Goal: Task Accomplishment & Management: Manage account settings

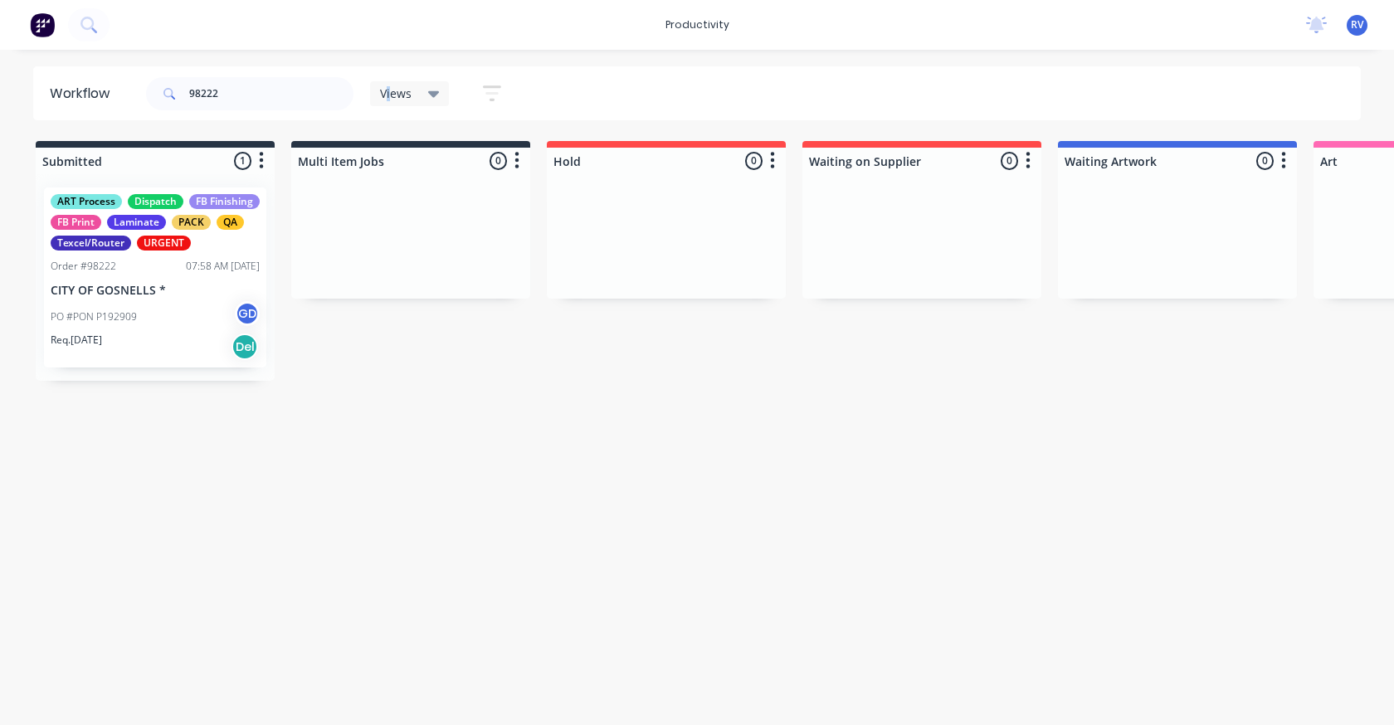
click at [389, 97] on span "Views" at bounding box center [396, 93] width 32 height 17
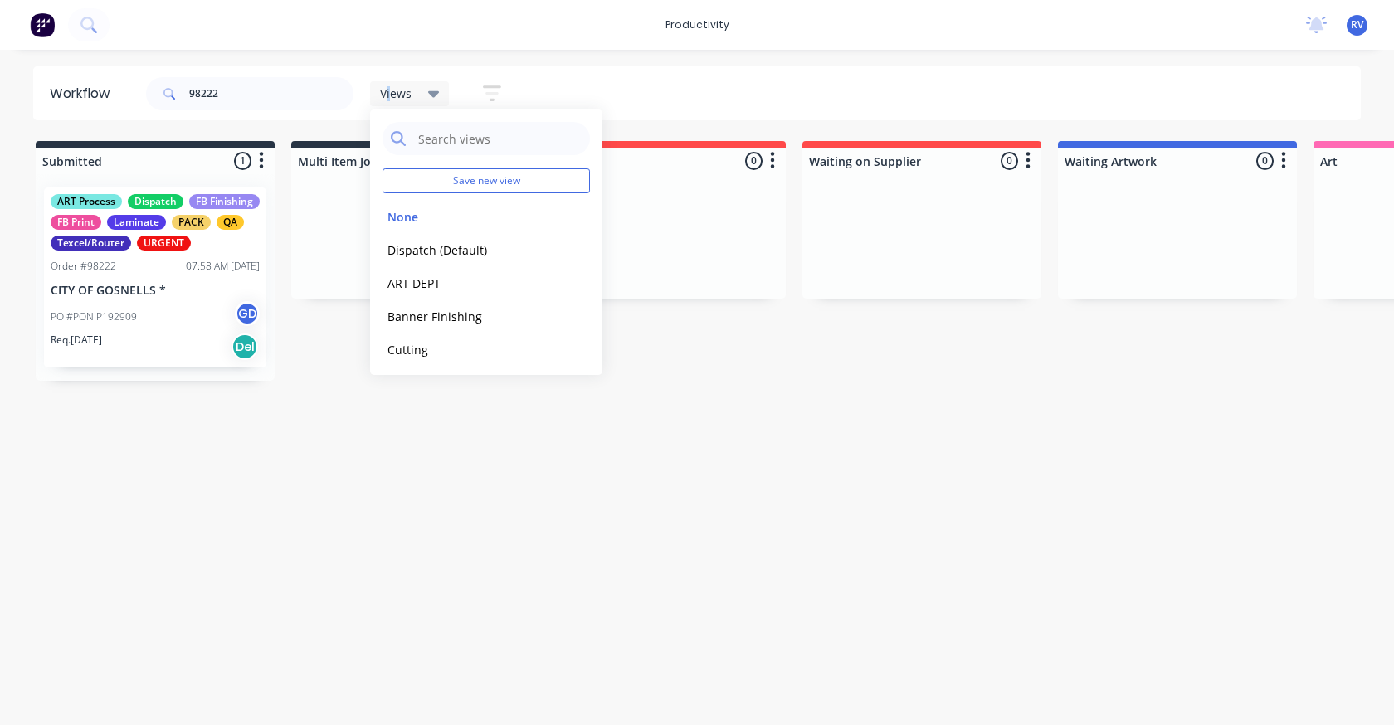
drag, startPoint x: 426, startPoint y: 243, endPoint x: 256, endPoint y: 137, distance: 201.2
click at [421, 238] on div "Dispatch (Default) edit" at bounding box center [485, 249] width 207 height 33
click at [403, 251] on button "Dispatch (Default)" at bounding box center [470, 250] width 177 height 19
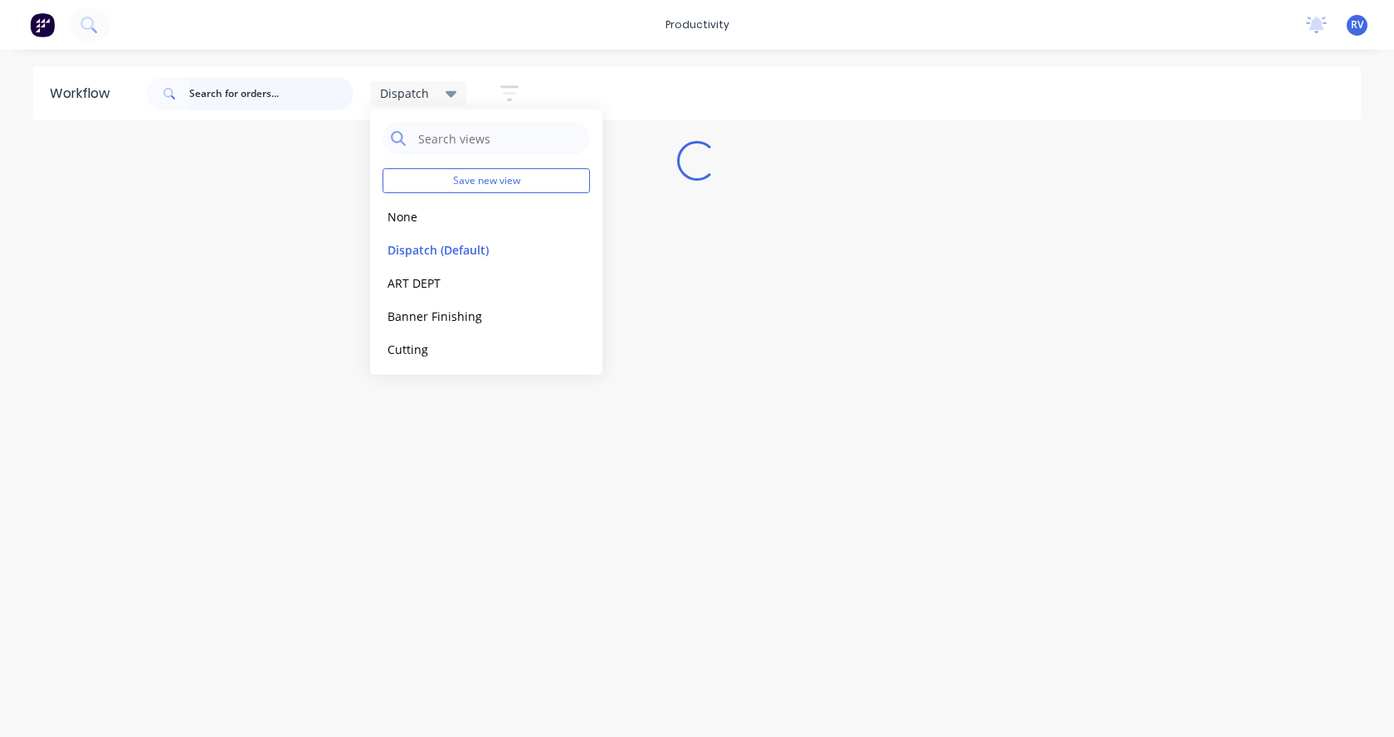
click at [277, 106] on input "text" at bounding box center [271, 93] width 164 height 33
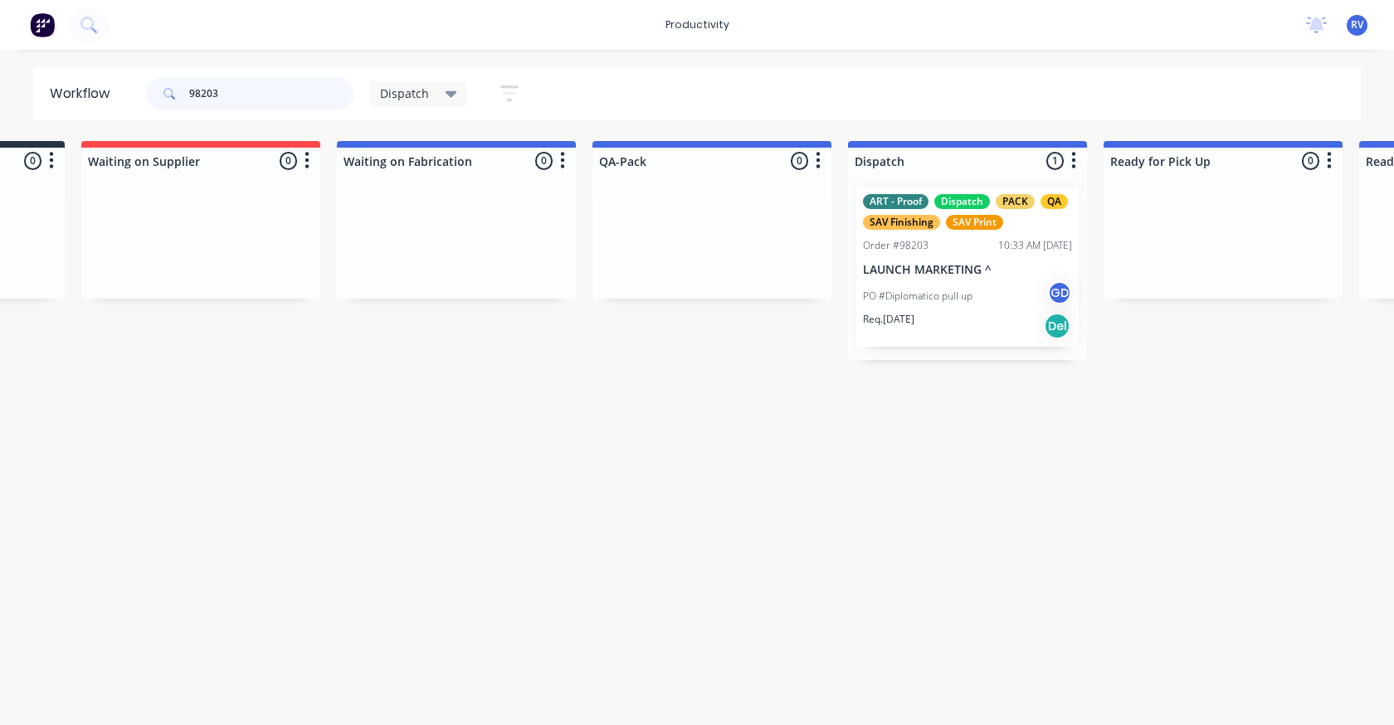
scroll to position [0, 884]
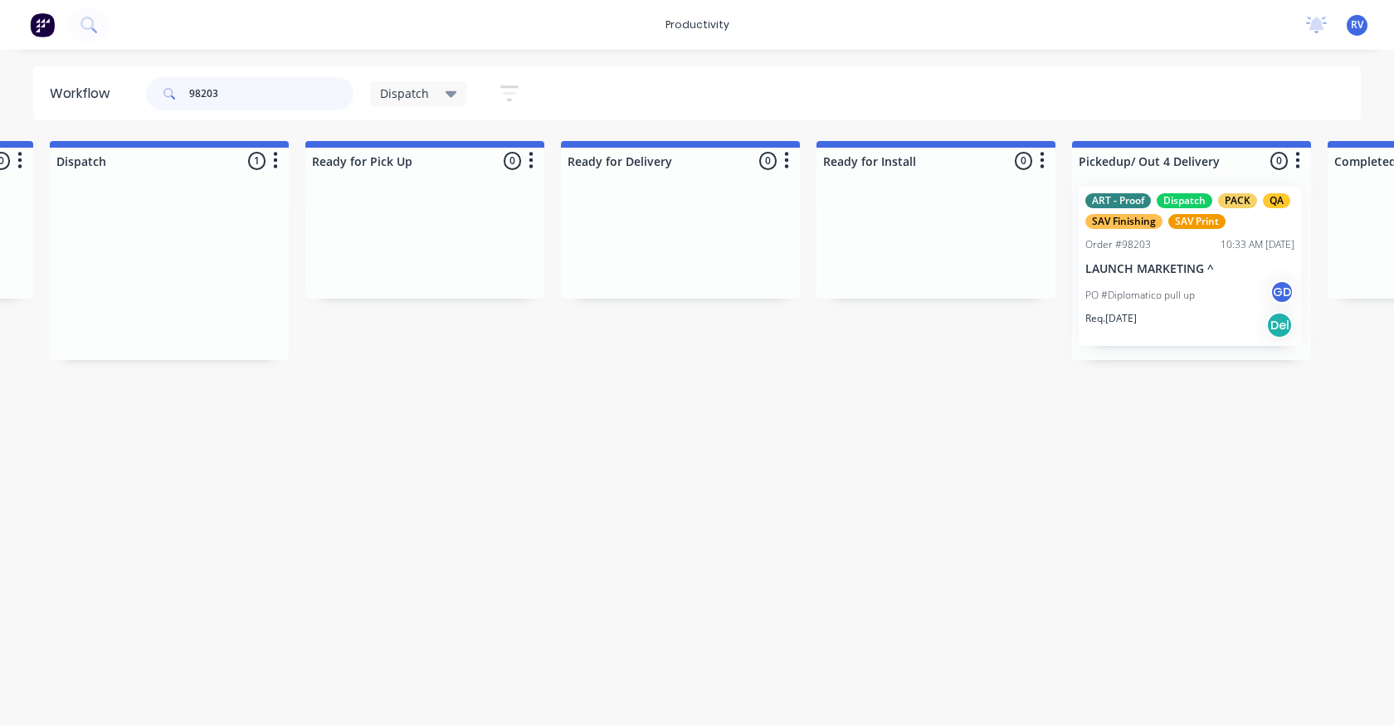
drag, startPoint x: 547, startPoint y: 211, endPoint x: 1154, endPoint y: 202, distance: 607.3
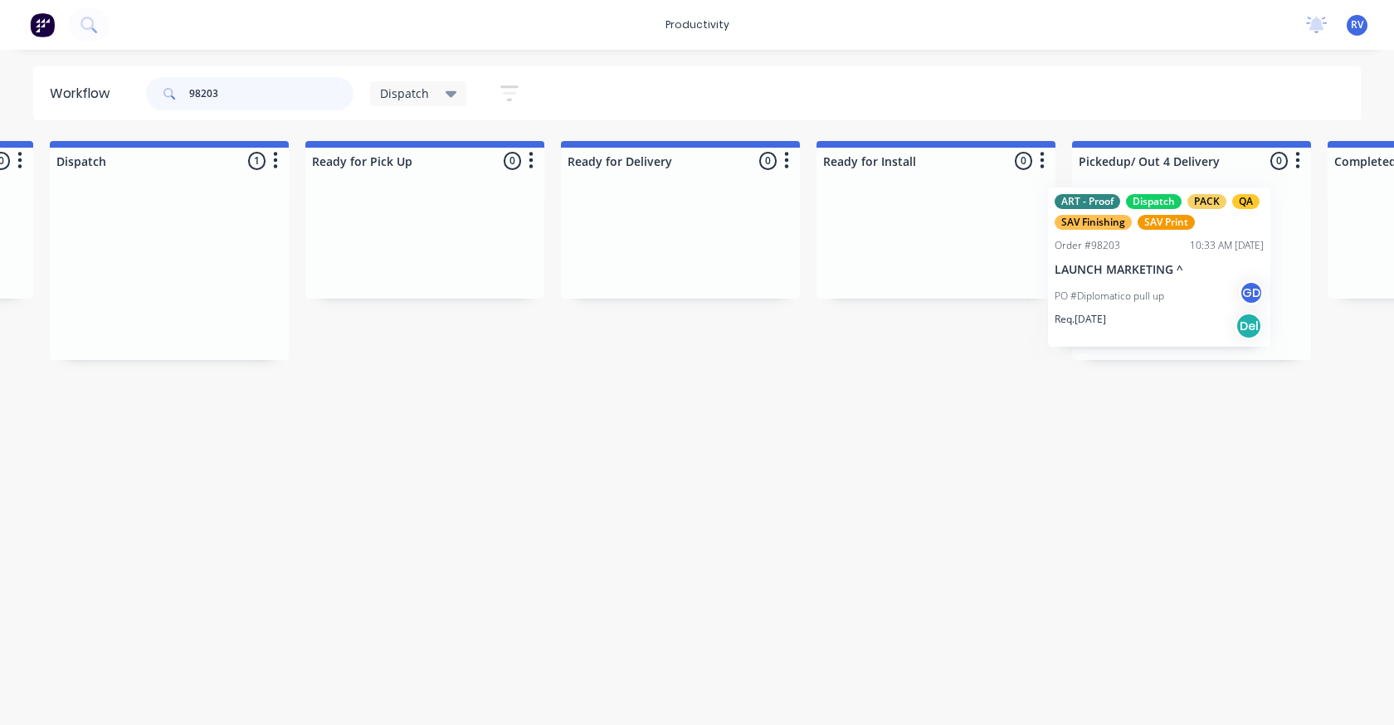
scroll to position [0, 1296]
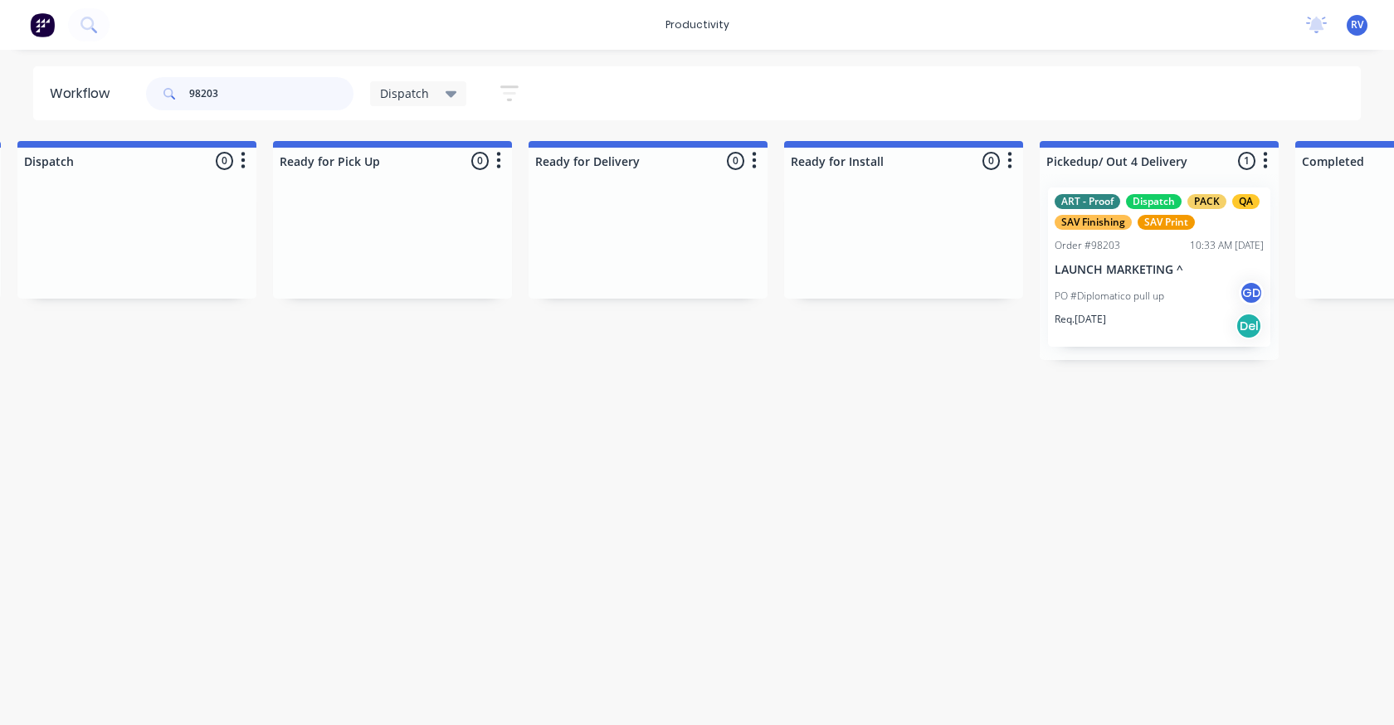
type input "98203"
click at [405, 100] on span "Dispatch" at bounding box center [404, 93] width 49 height 17
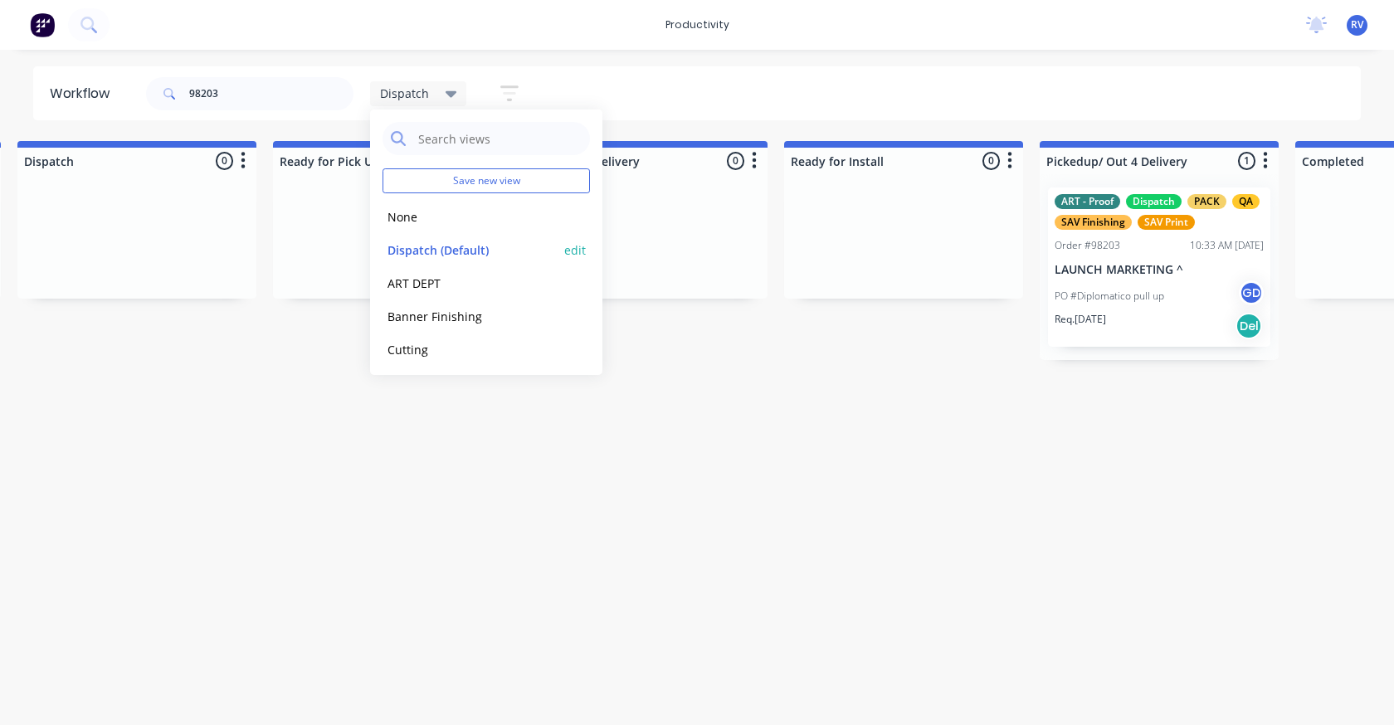
click at [425, 251] on button "Dispatch (Default)" at bounding box center [470, 250] width 177 height 19
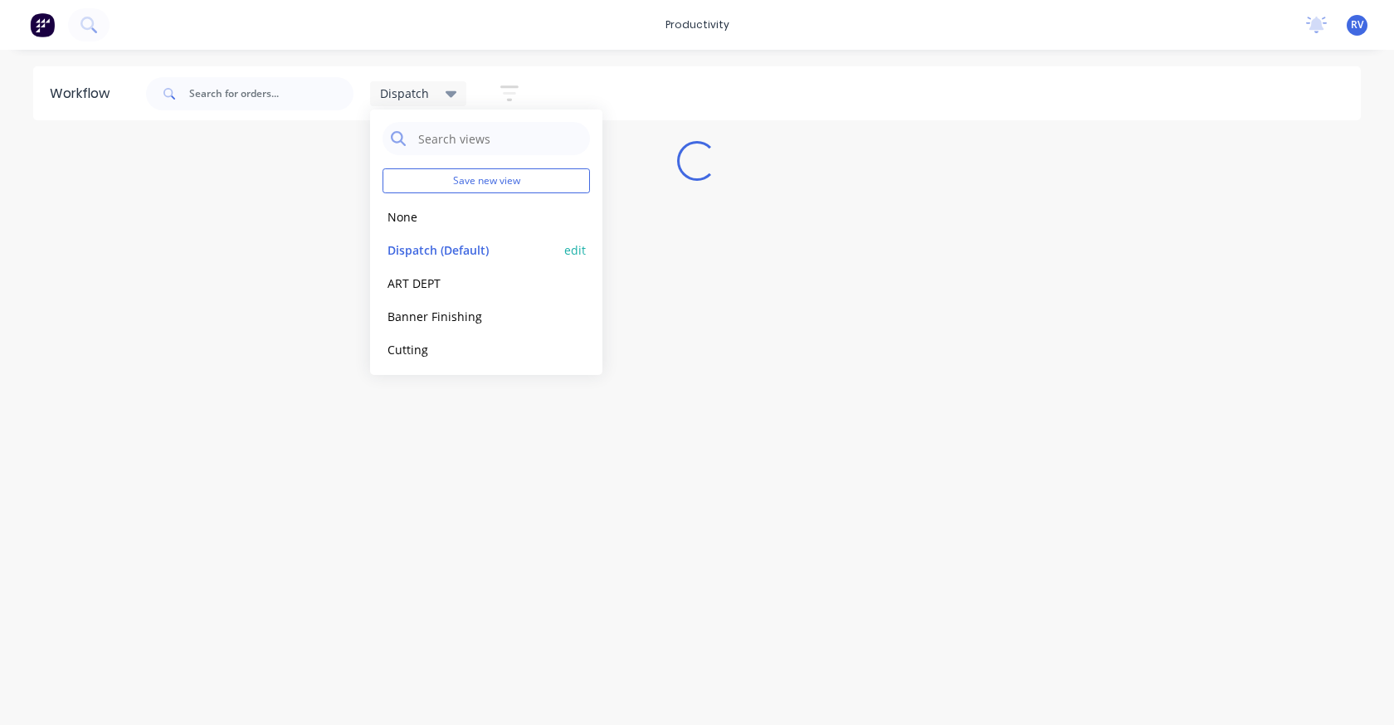
scroll to position [0, 0]
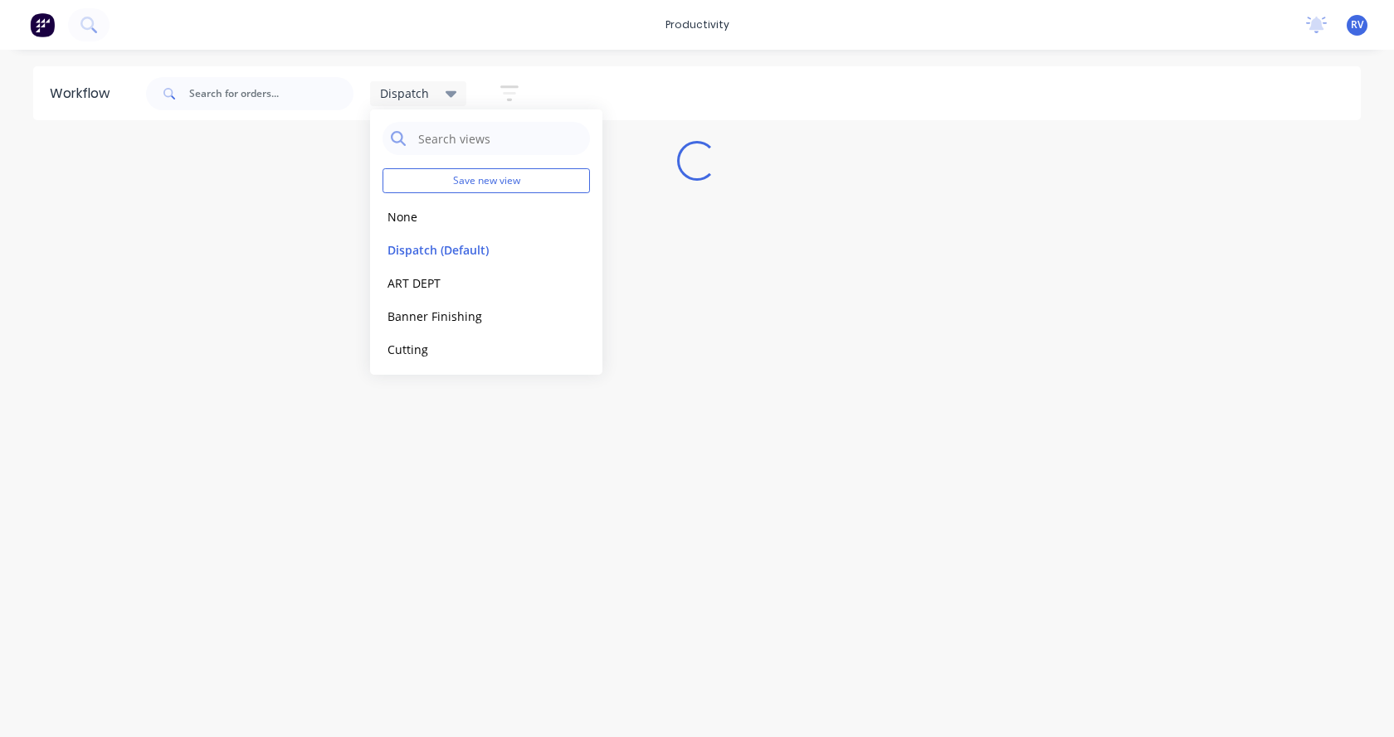
click at [417, 465] on div "Workflow Dispatch Save new view None edit Dispatch (Default) edit ART DEPT edit…" at bounding box center [697, 385] width 1394 height 638
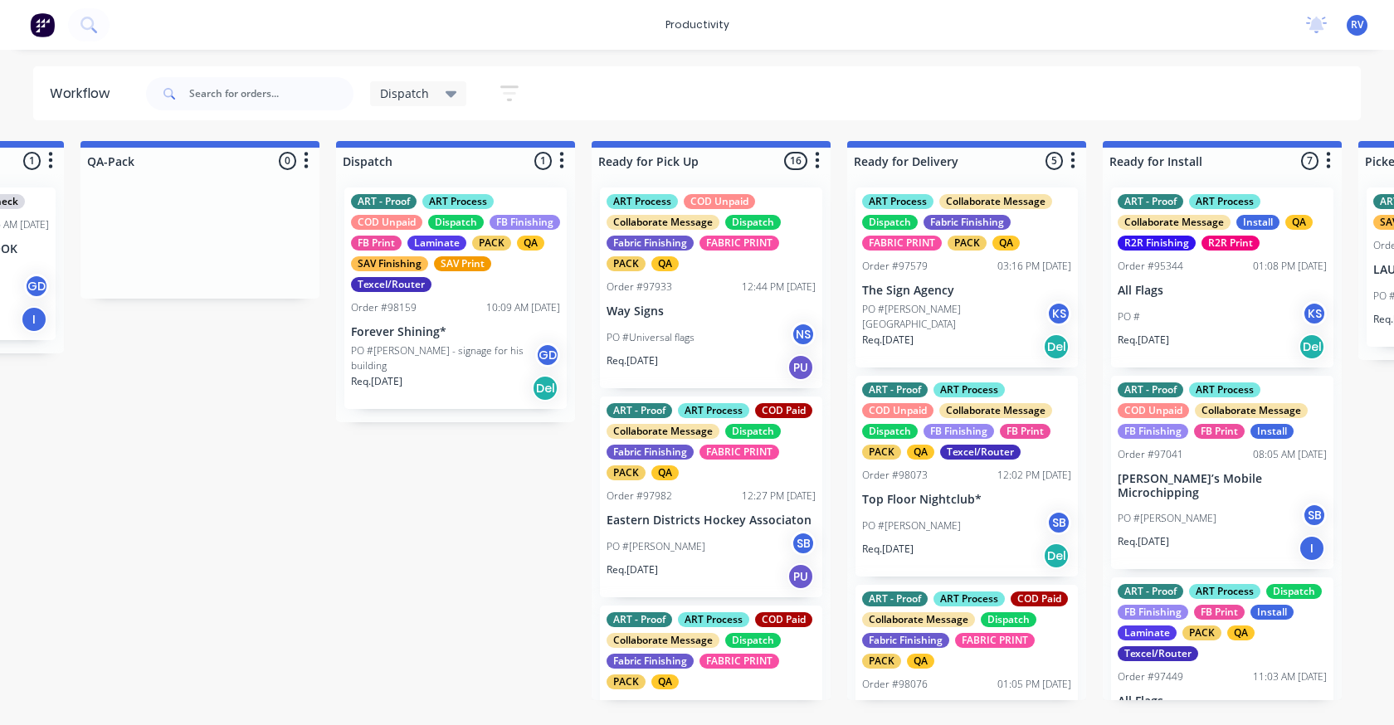
scroll to position [0, 1132]
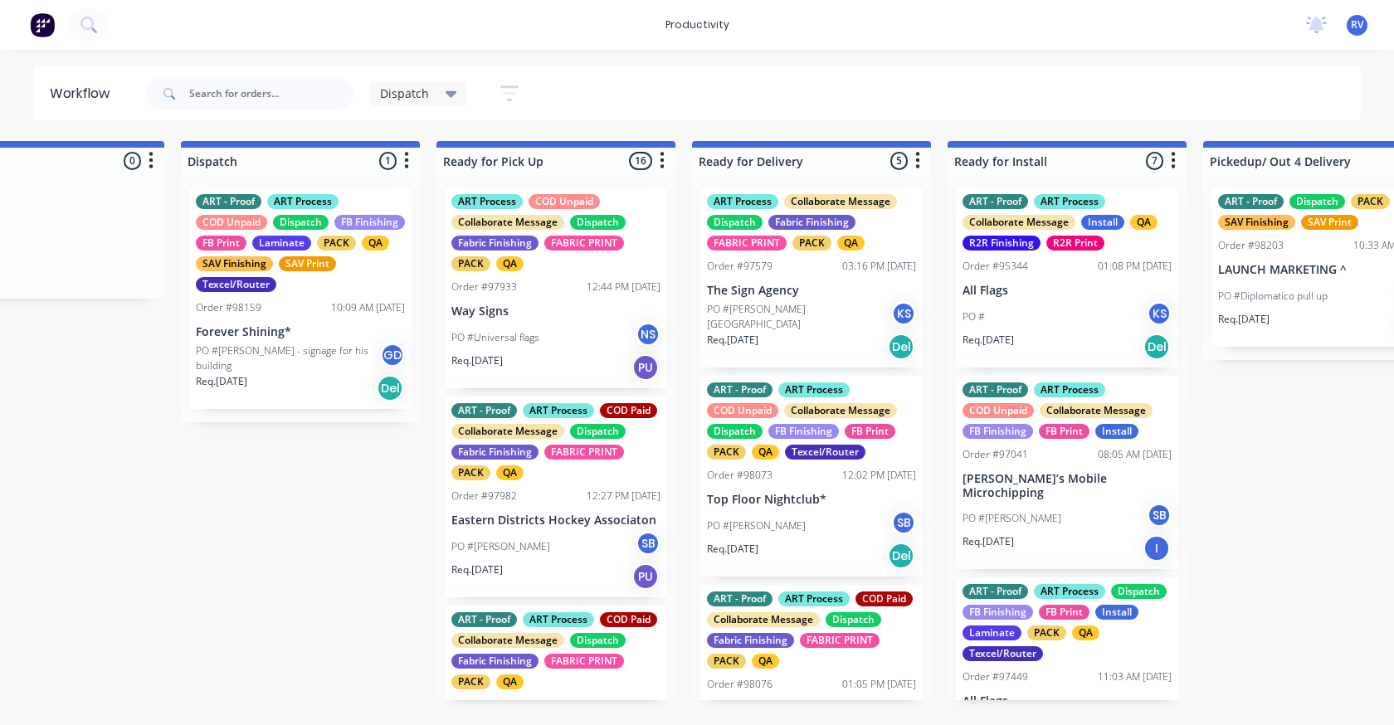
click at [295, 325] on p "Forever Shining*" at bounding box center [300, 332] width 209 height 14
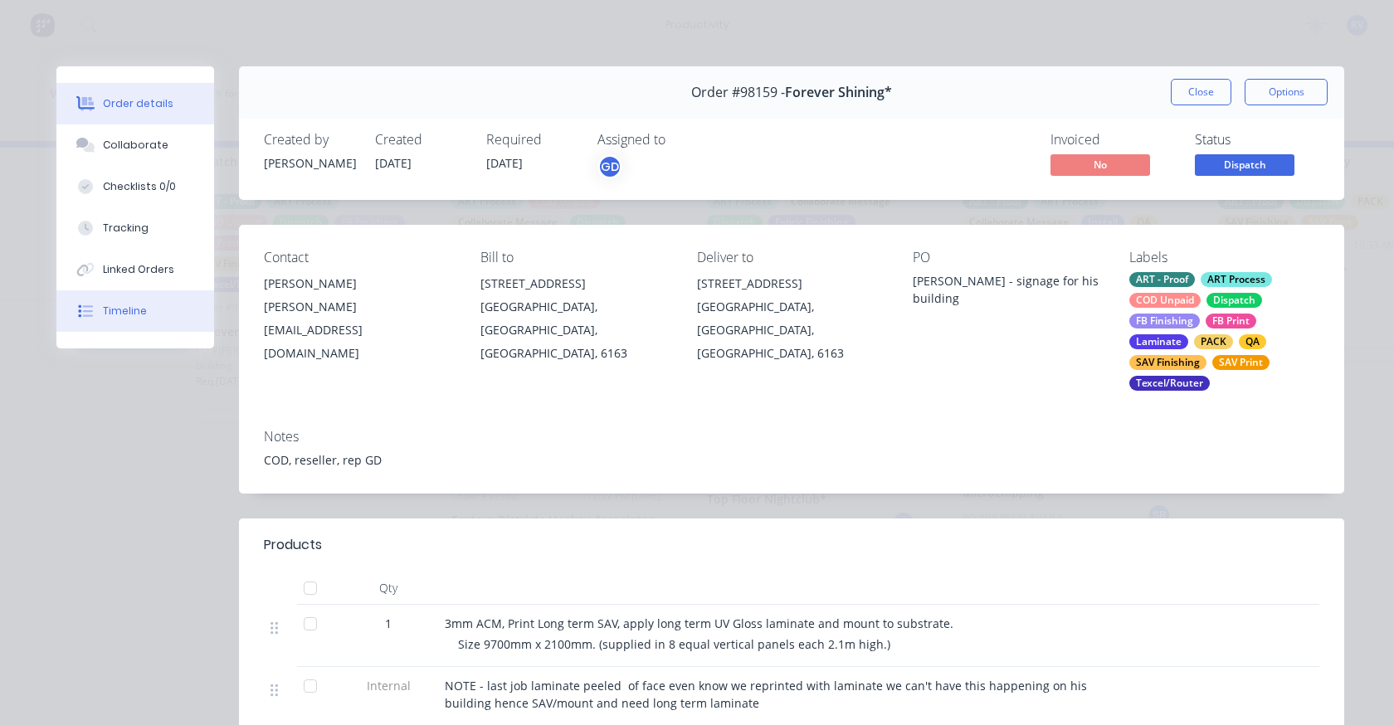
click at [119, 302] on button "Timeline" at bounding box center [135, 310] width 158 height 41
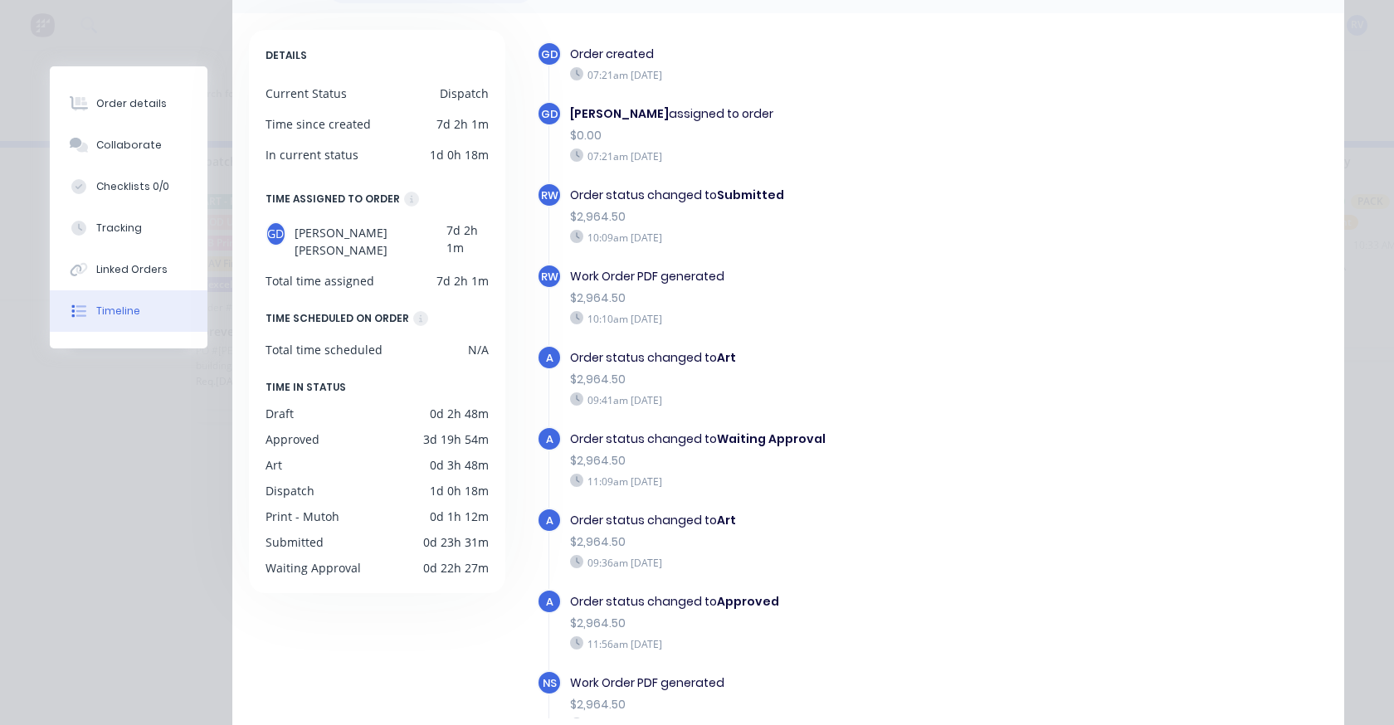
scroll to position [0, 0]
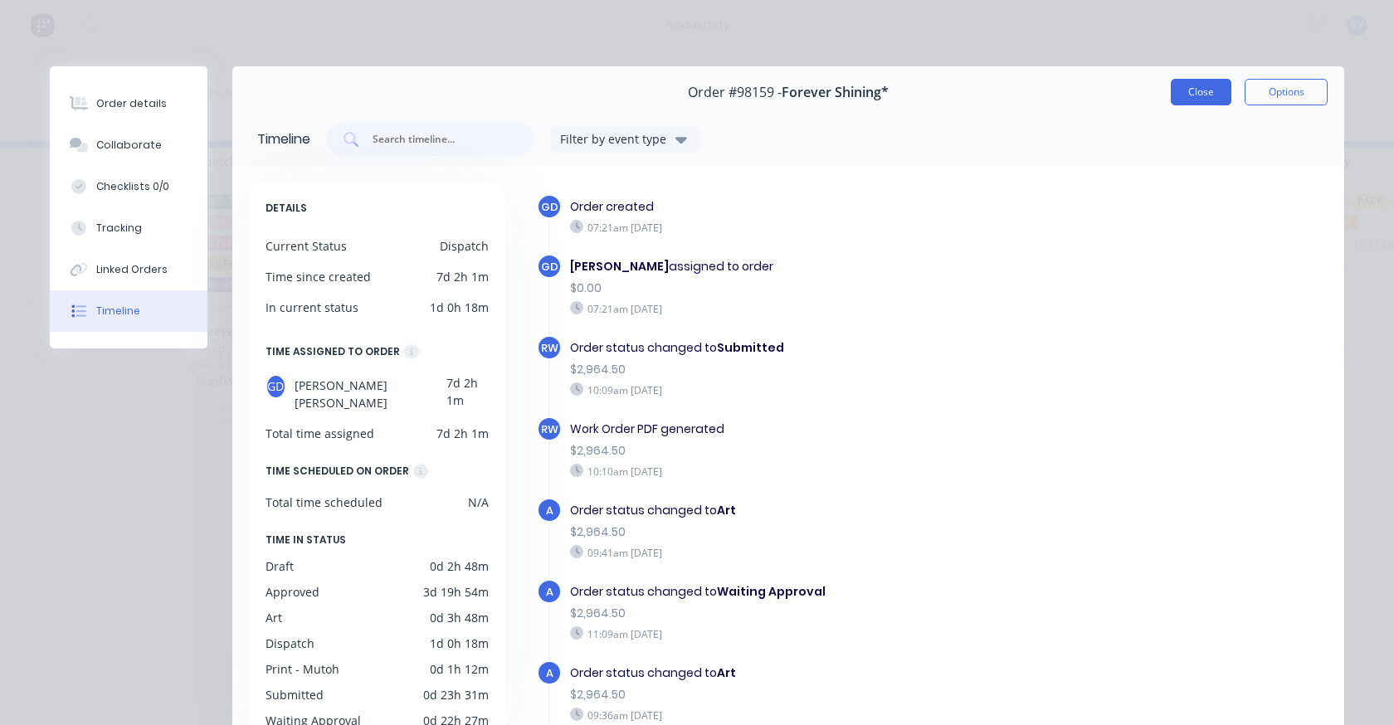
click at [1178, 94] on button "Close" at bounding box center [1201, 92] width 61 height 27
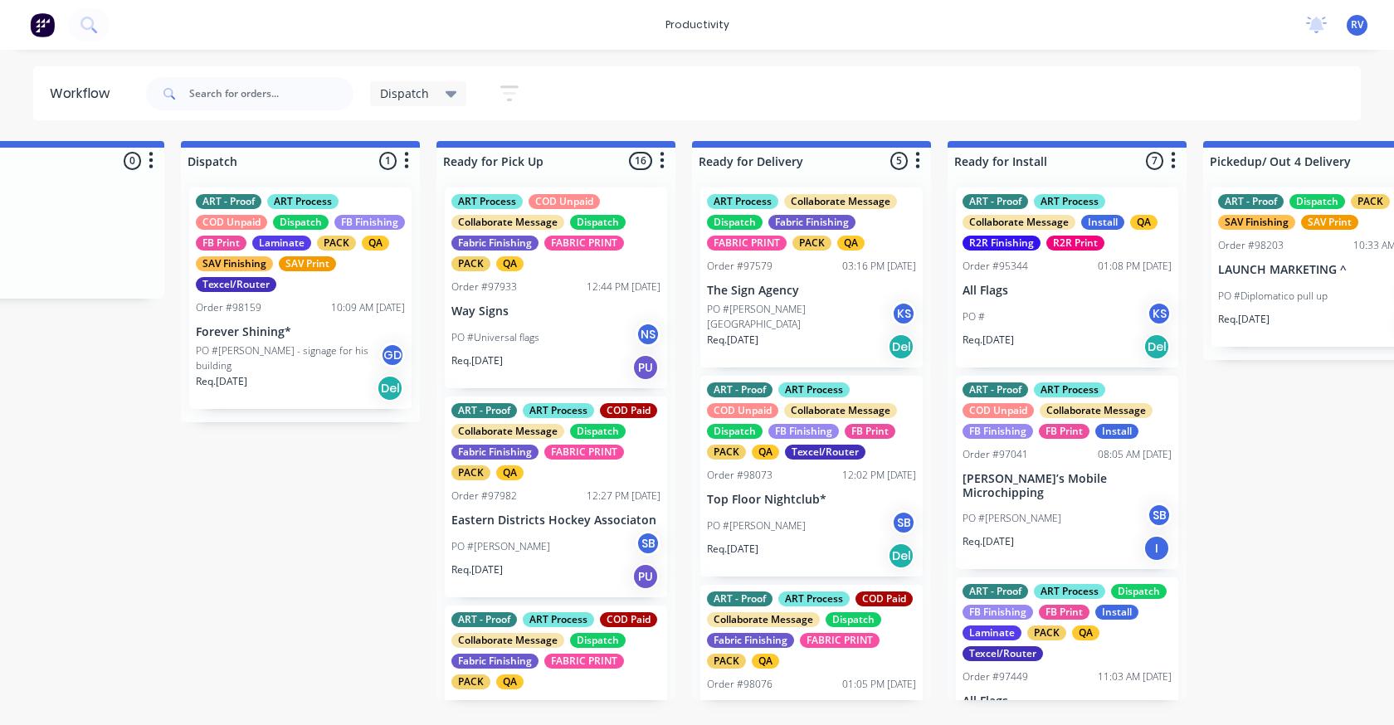
click at [293, 295] on div "ART - Proof ART Process COD Unpaid Dispatch FB Finishing FB Print Laminate PACK…" at bounding box center [300, 297] width 222 height 221
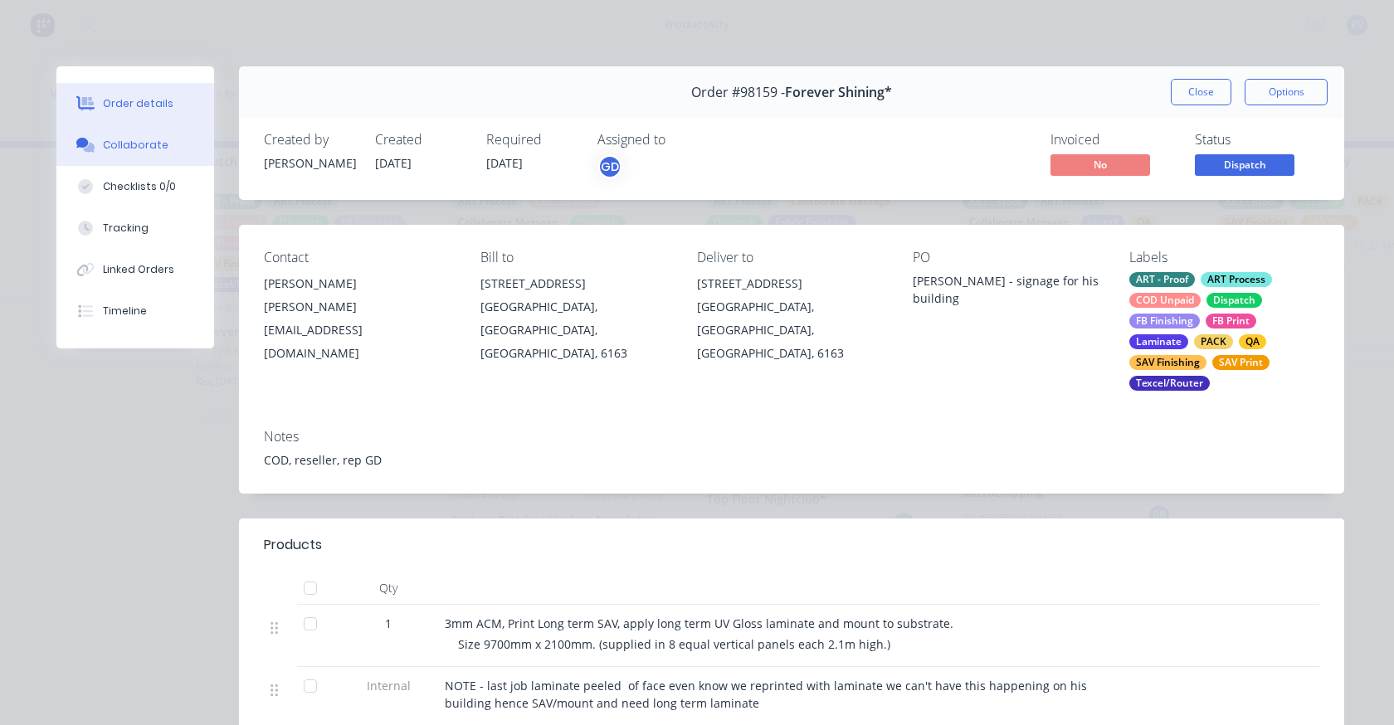
click at [126, 151] on div "Collaborate" at bounding box center [136, 145] width 66 height 15
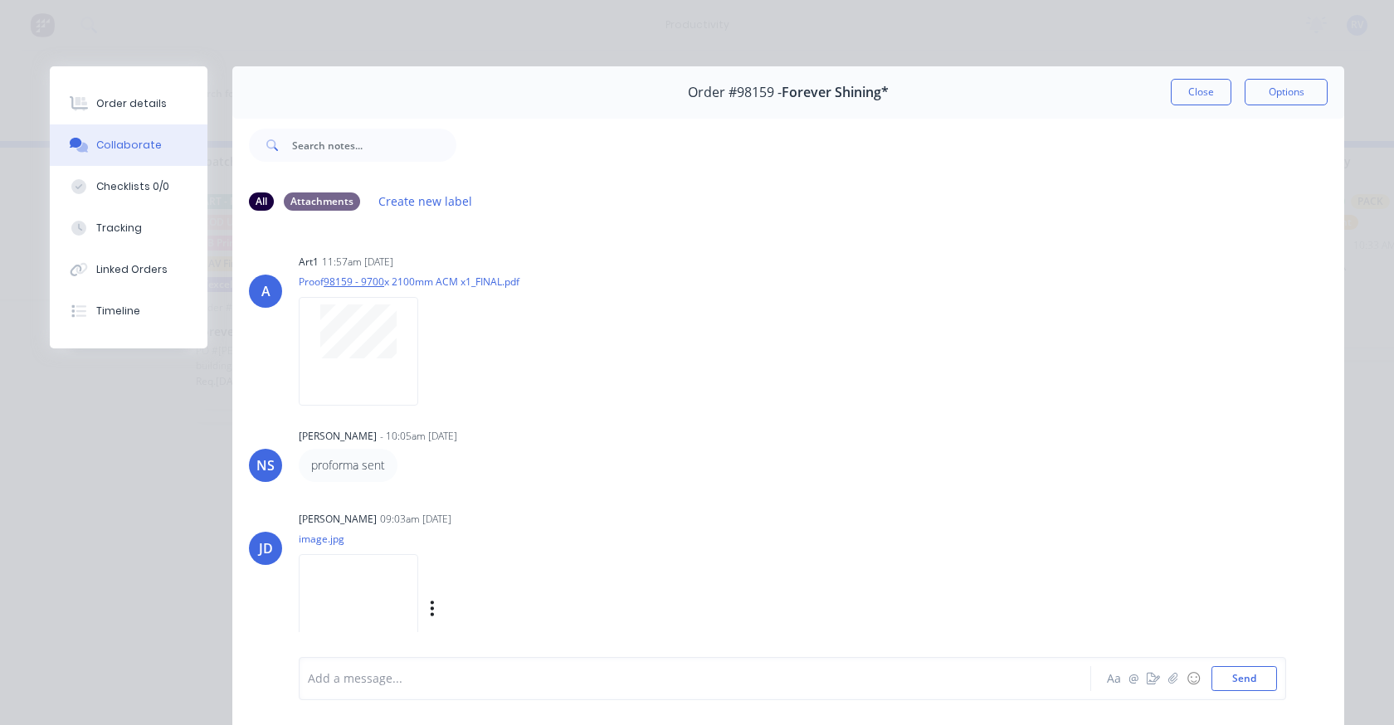
scroll to position [3, 0]
click at [372, 577] on img at bounding box center [358, 605] width 119 height 109
click at [435, 604] on icon "button" at bounding box center [432, 605] width 5 height 19
click at [562, 538] on p "image.jpg" at bounding box center [451, 535] width 304 height 14
drag, startPoint x: 338, startPoint y: 536, endPoint x: 293, endPoint y: 538, distance: 44.9
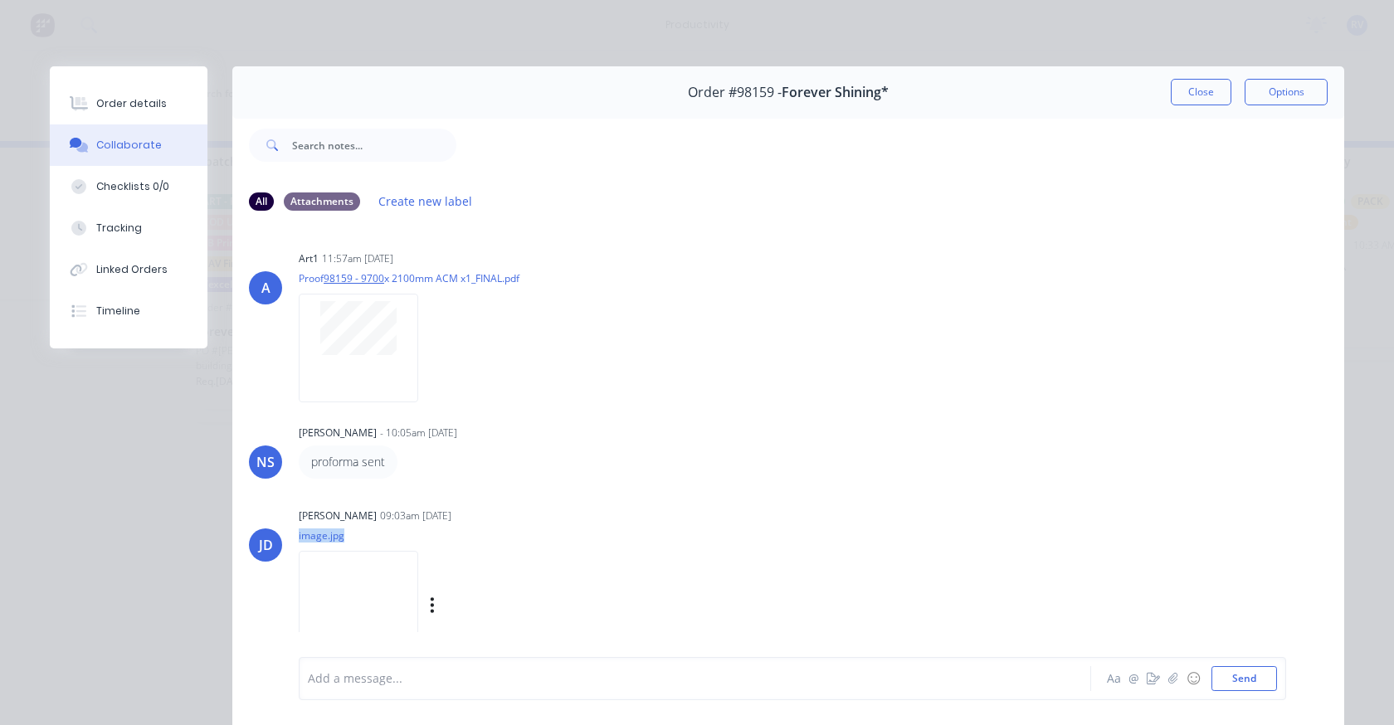
click at [299, 538] on p "image.jpg" at bounding box center [451, 535] width 304 height 14
drag, startPoint x: 294, startPoint y: 538, endPoint x: 679, endPoint y: 523, distance: 386.1
click at [679, 523] on div "[PERSON_NAME] 09:03am [DATE]" at bounding box center [558, 516] width 518 height 15
click at [633, 523] on div "[PERSON_NAME] 09:03am [DATE]" at bounding box center [558, 516] width 518 height 15
drag, startPoint x: 552, startPoint y: 513, endPoint x: 582, endPoint y: 516, distance: 30.0
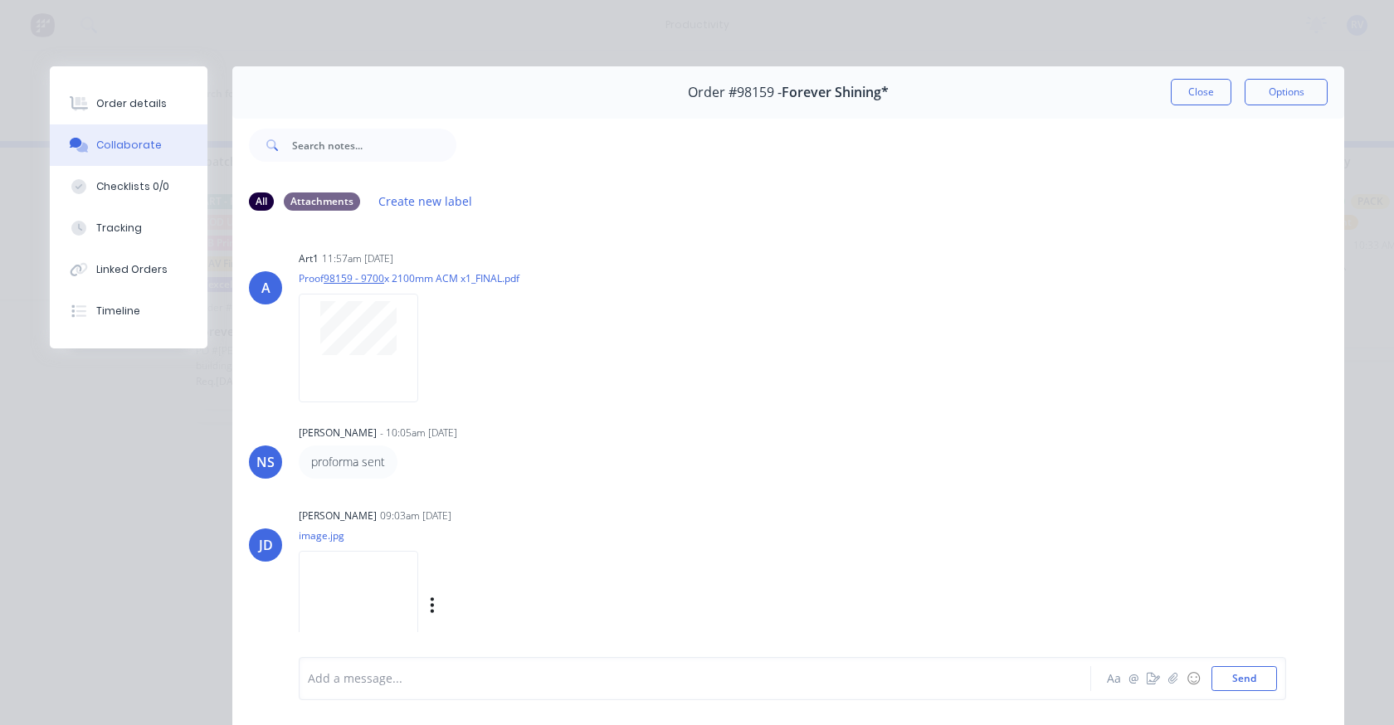
click at [563, 515] on div "[PERSON_NAME] 09:03am [DATE]" at bounding box center [558, 516] width 518 height 15
click at [807, 374] on div "A art1 11:57am [DATE] Proof 98159 - 9700 x 2100mm ACM x1_FINAL.pdf Labels Downl…" at bounding box center [788, 440] width 1112 height 431
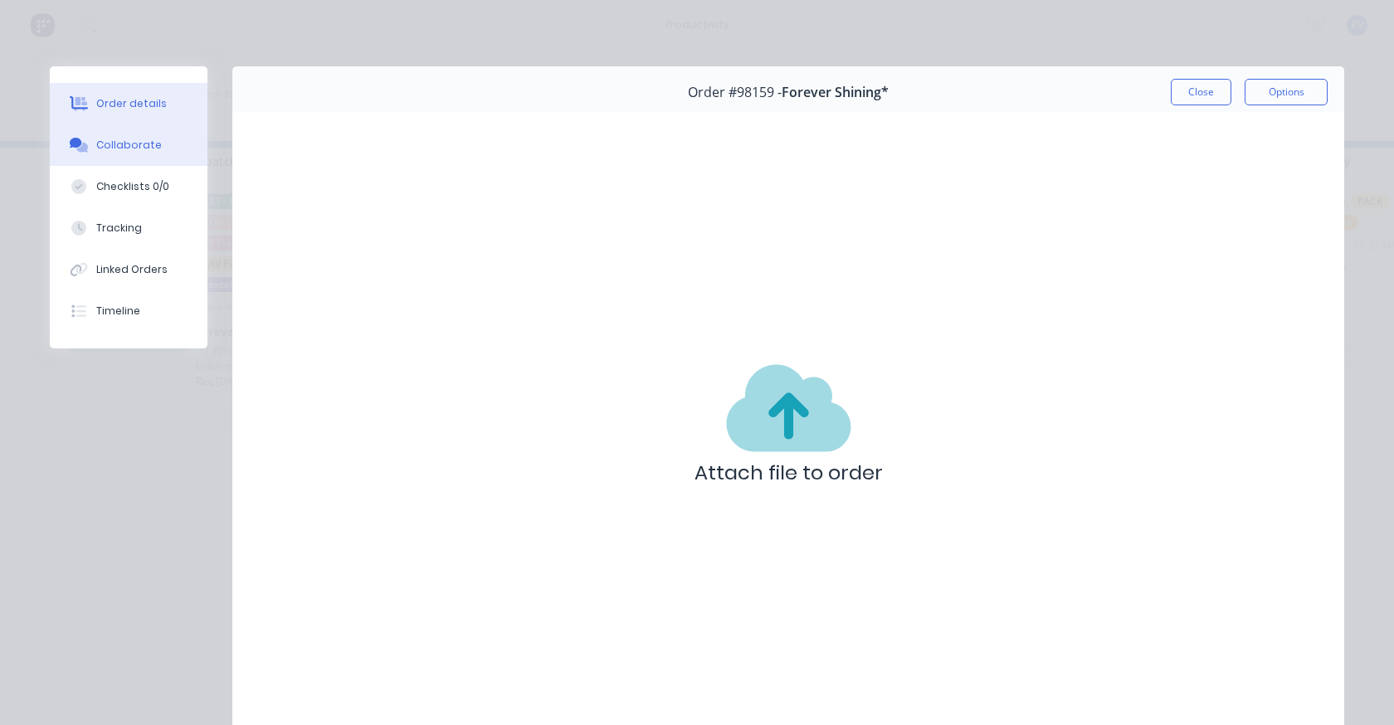
click at [135, 101] on div "Order details" at bounding box center [131, 103] width 71 height 15
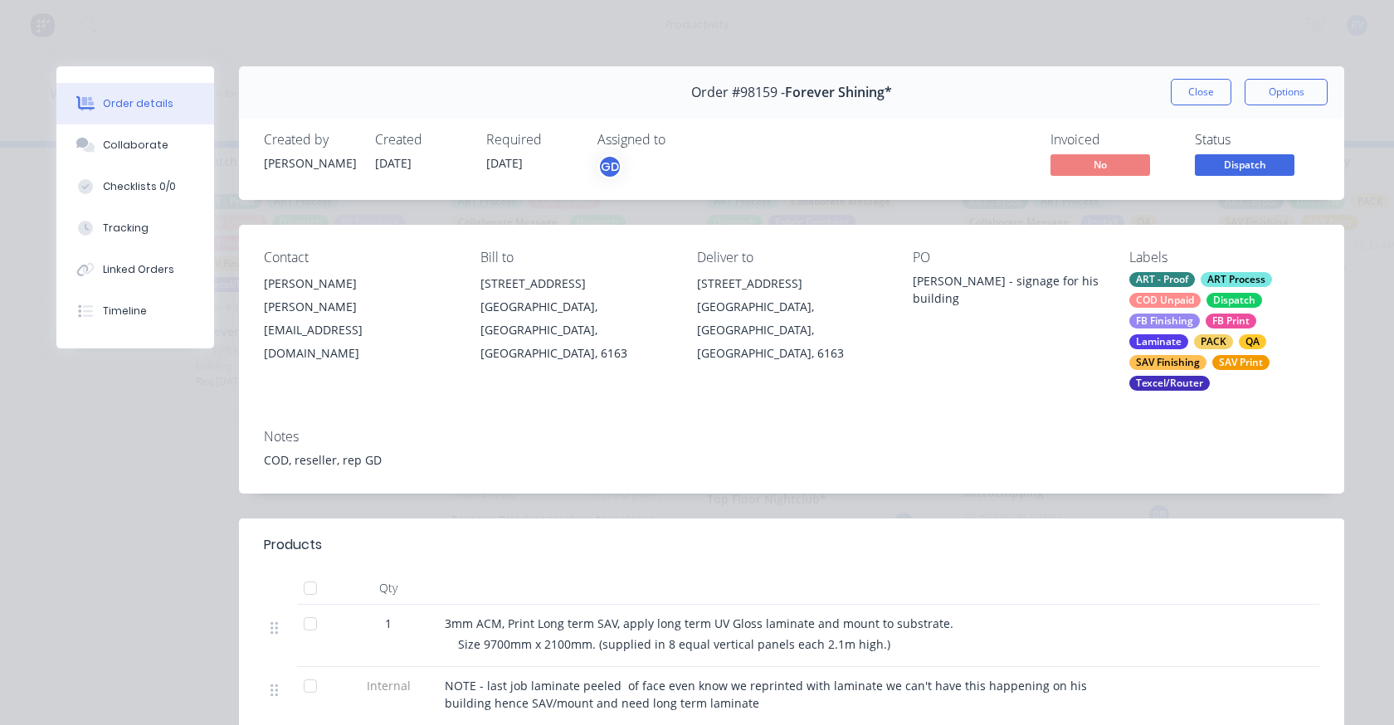
drag, startPoint x: 1193, startPoint y: 88, endPoint x: 1149, endPoint y: 92, distance: 44.2
click at [1193, 88] on button "Close" at bounding box center [1201, 92] width 61 height 27
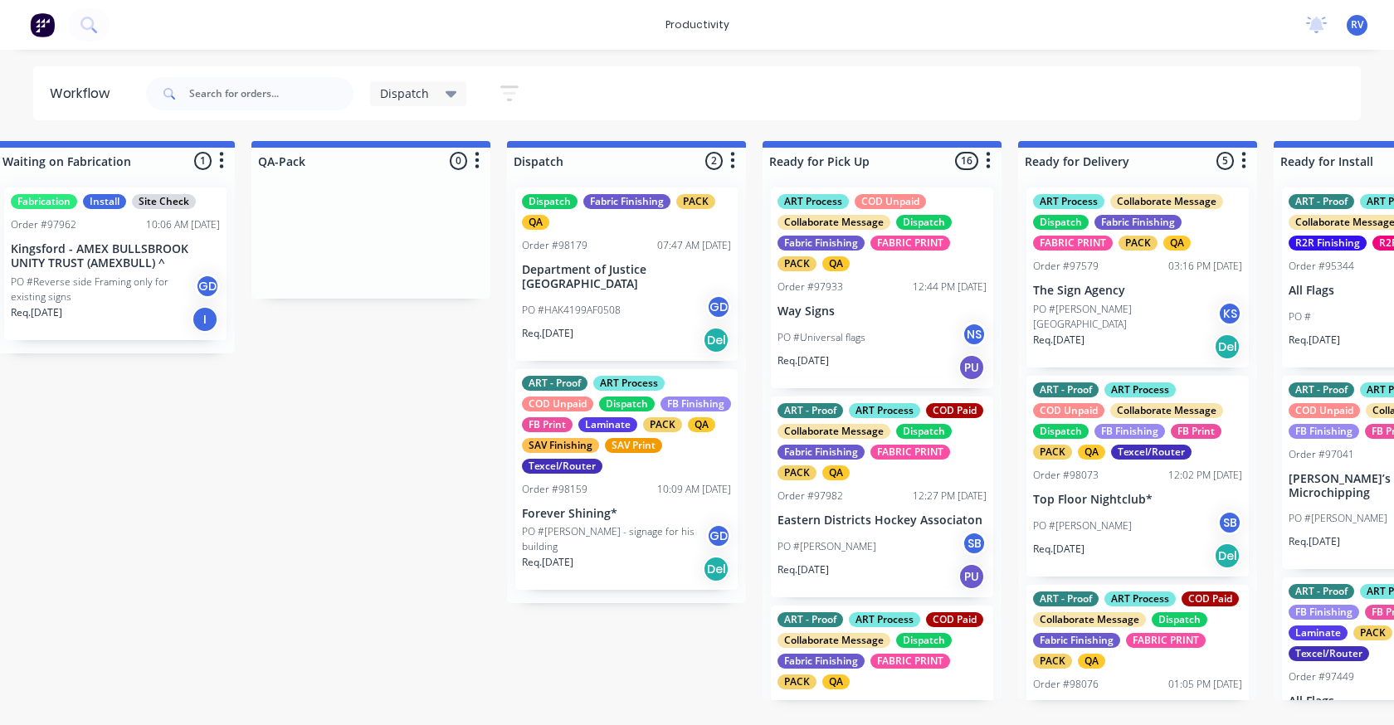
scroll to position [0, 834]
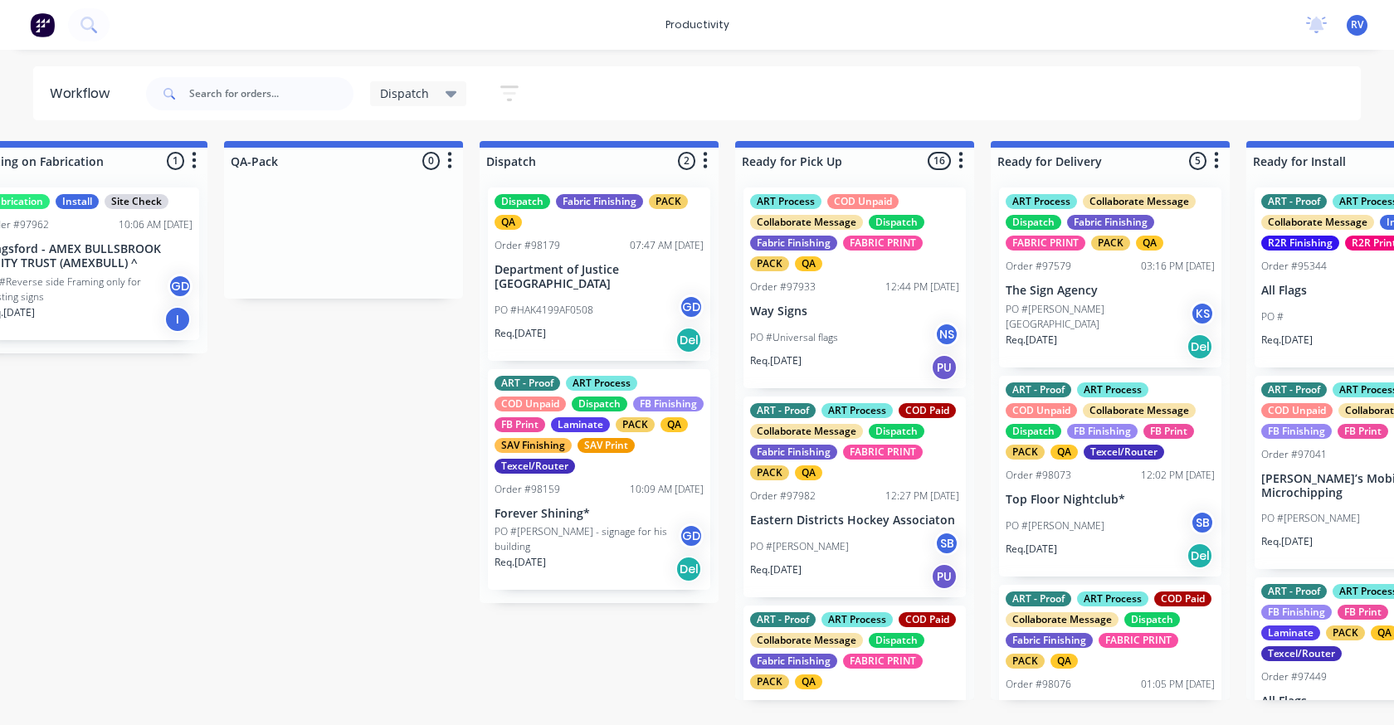
click at [638, 326] on div "Req. 11/08/25 Del" at bounding box center [598, 340] width 209 height 28
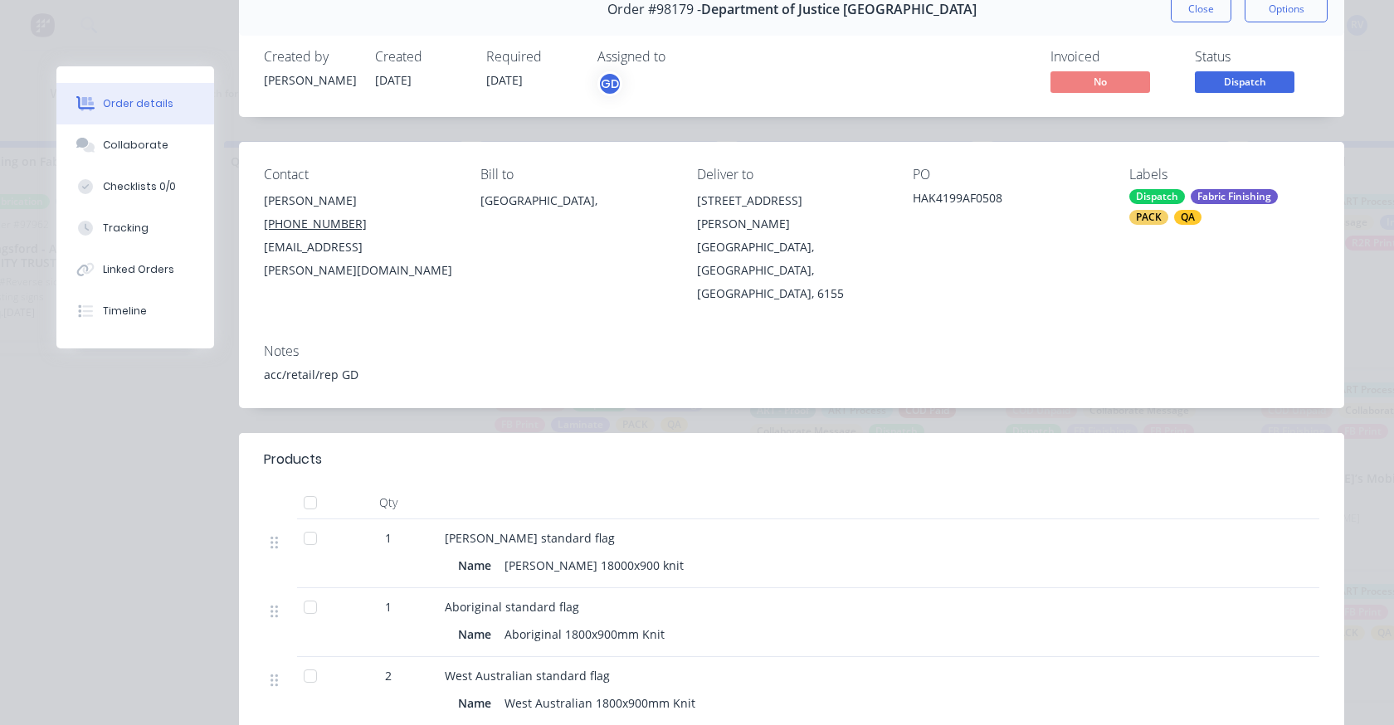
scroll to position [0, 0]
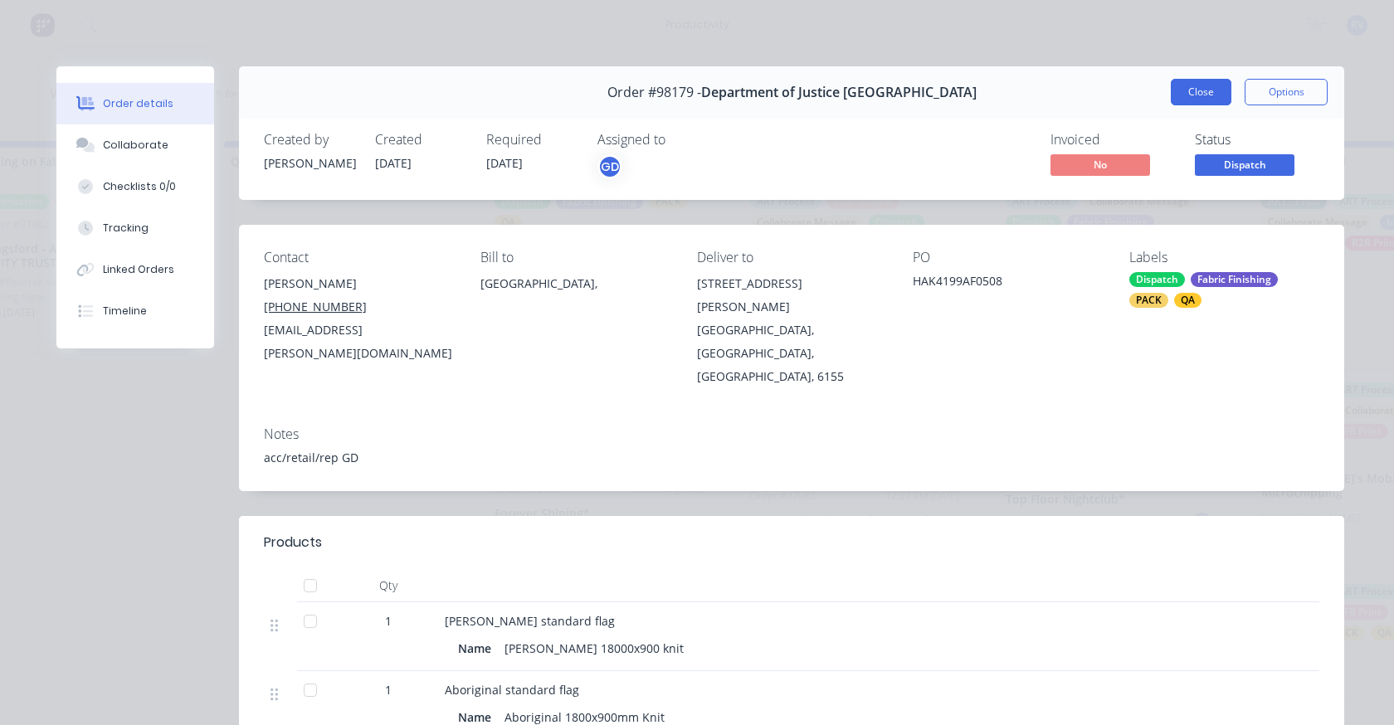
click at [1175, 101] on button "Close" at bounding box center [1201, 92] width 61 height 27
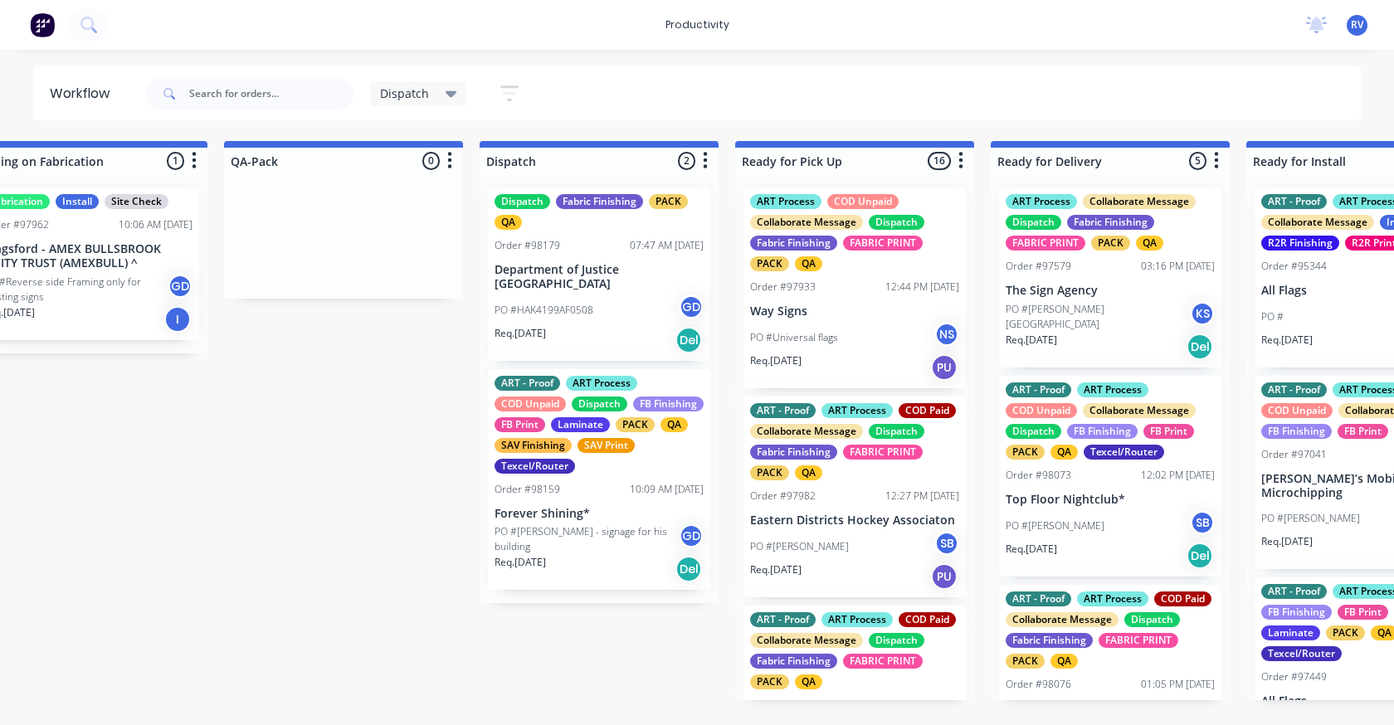
click at [416, 103] on div "Dispatch" at bounding box center [418, 93] width 97 height 25
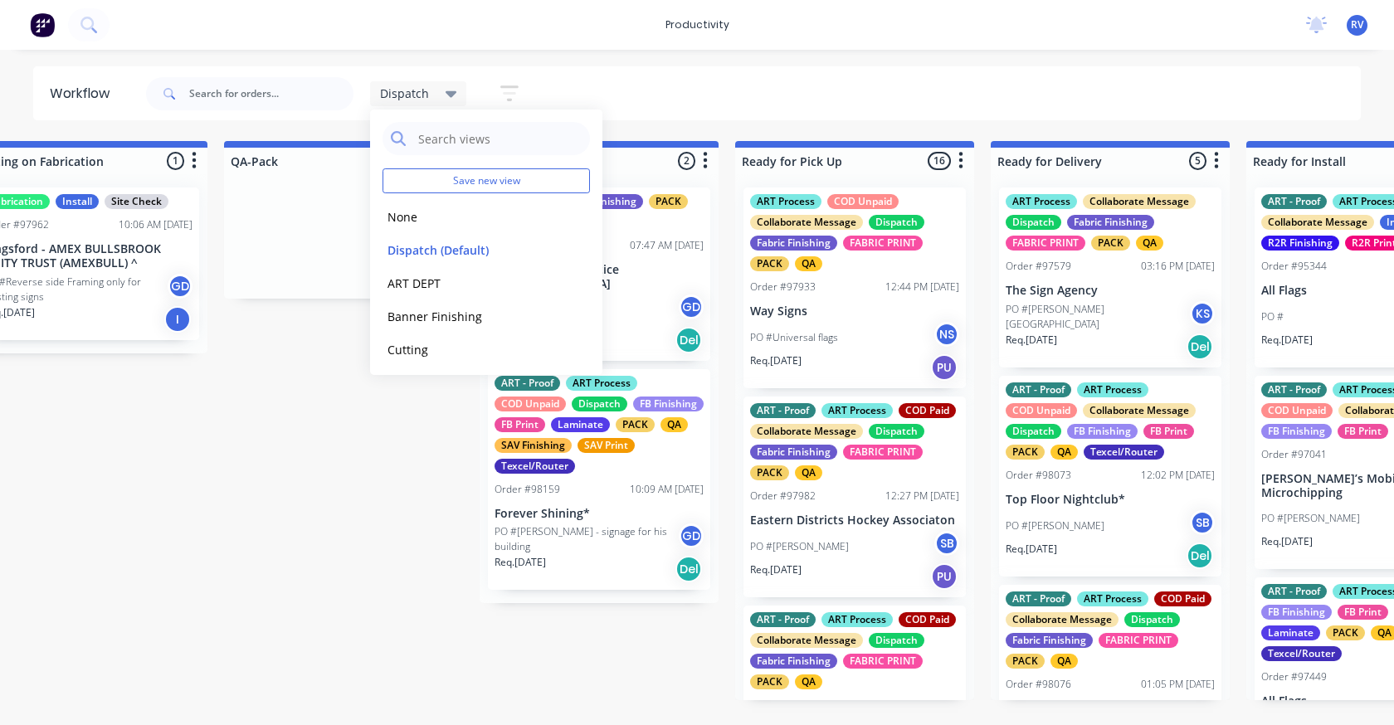
drag, startPoint x: 406, startPoint y: 221, endPoint x: 365, endPoint y: 185, distance: 54.6
click at [406, 220] on button "None" at bounding box center [470, 216] width 177 height 19
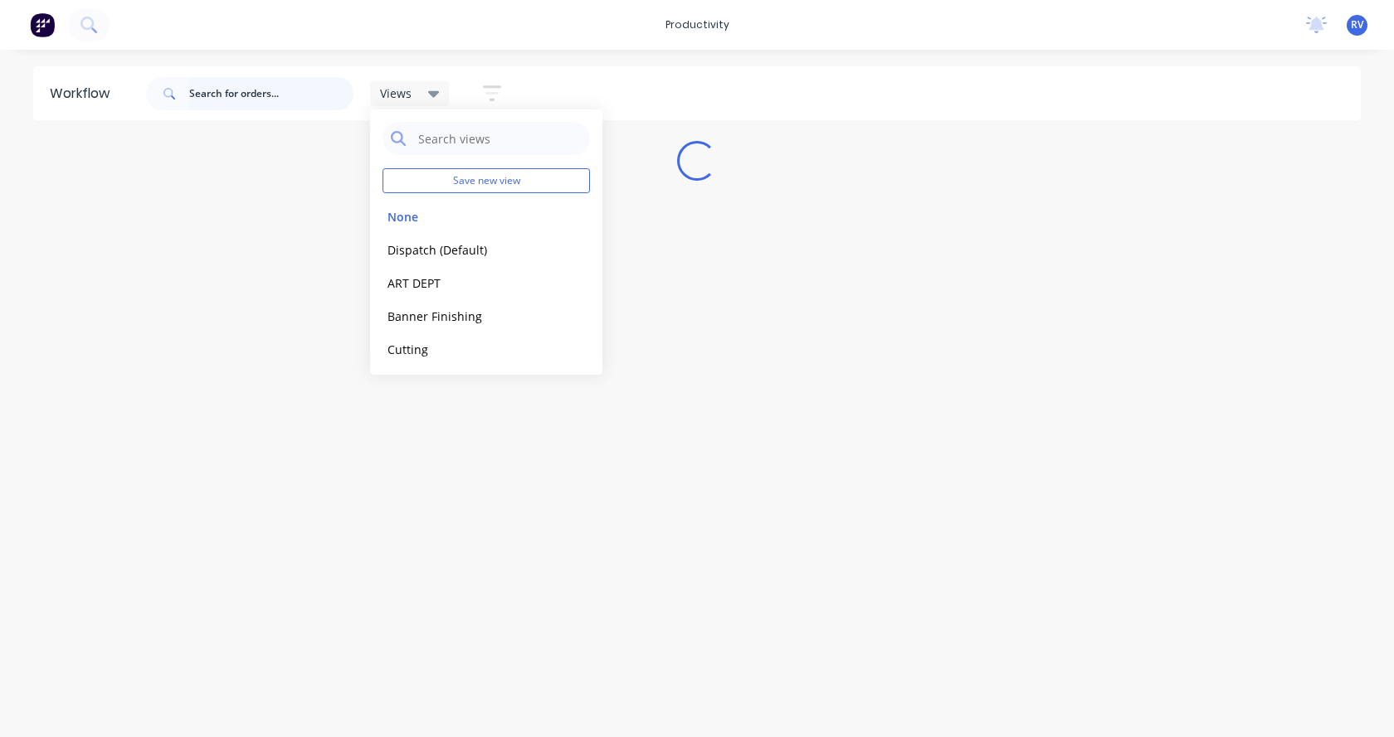
click at [249, 86] on input "text" at bounding box center [271, 93] width 164 height 33
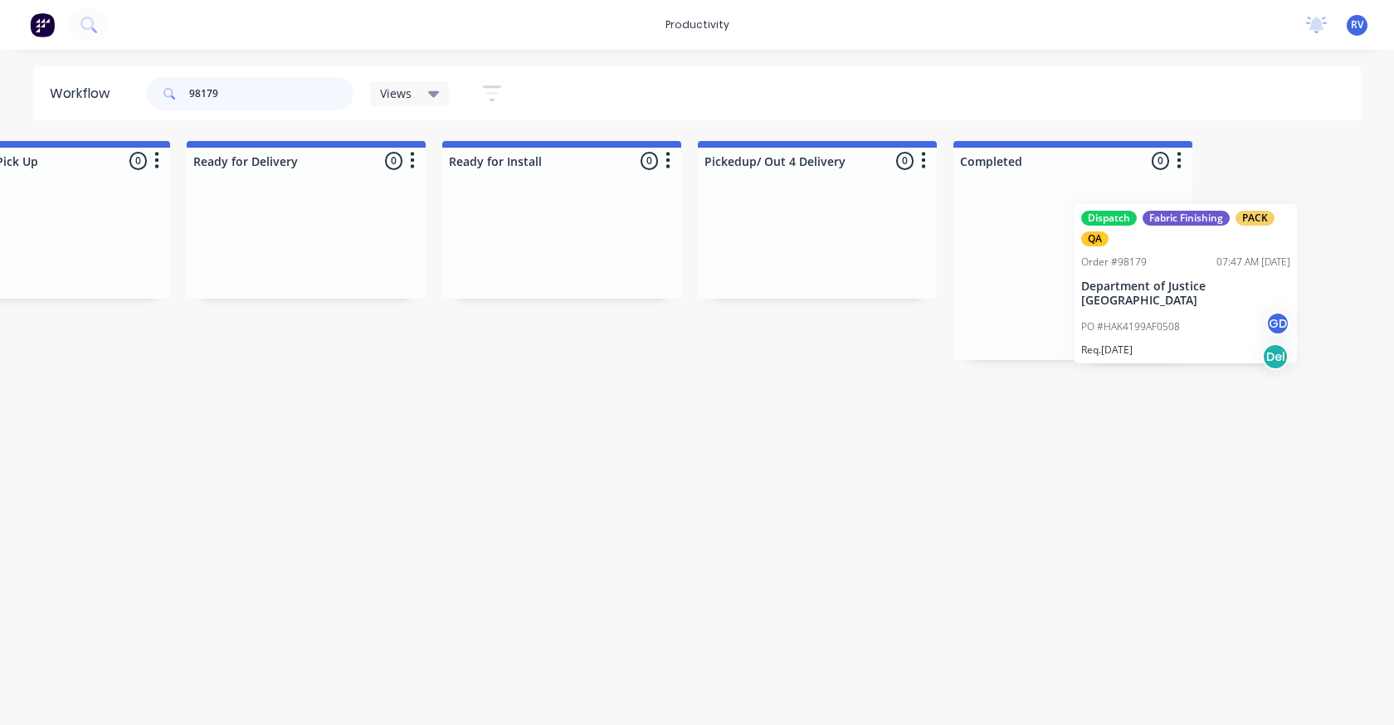
scroll to position [0, 4961]
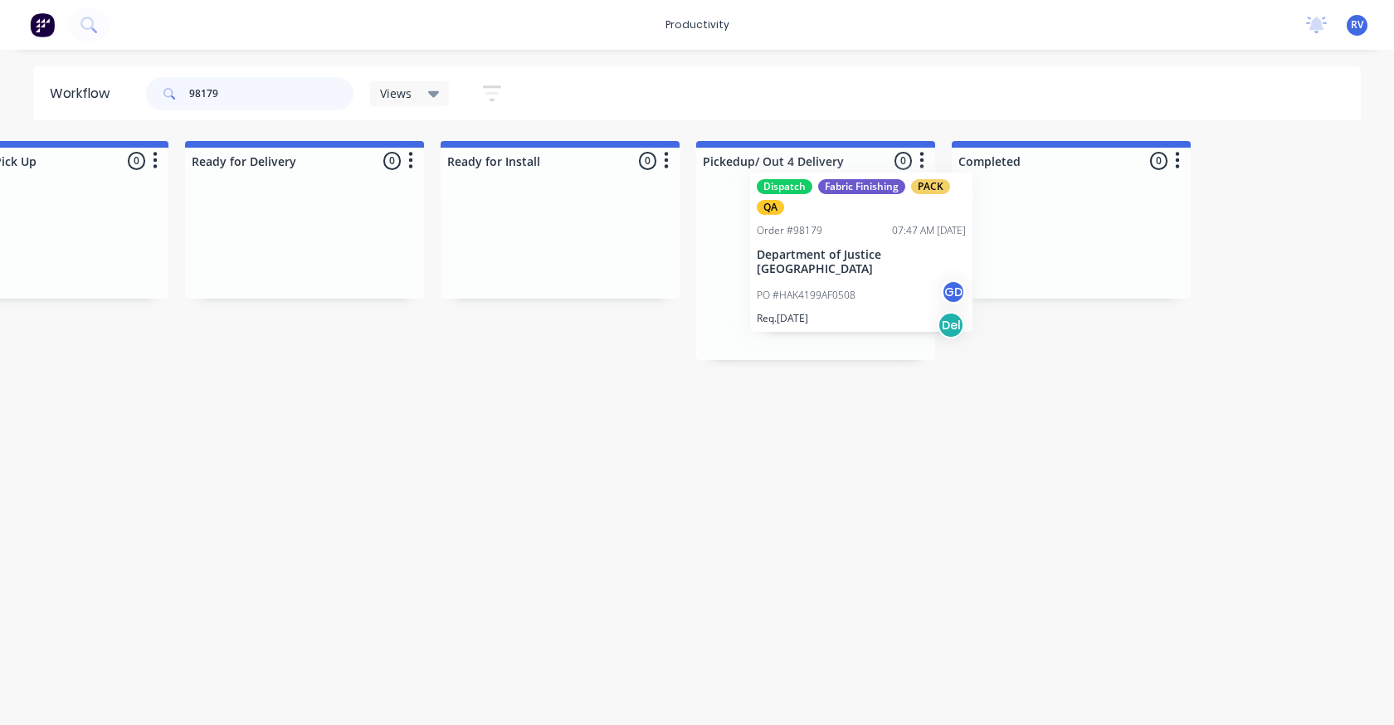
drag, startPoint x: 536, startPoint y: 233, endPoint x: 783, endPoint y: 209, distance: 248.4
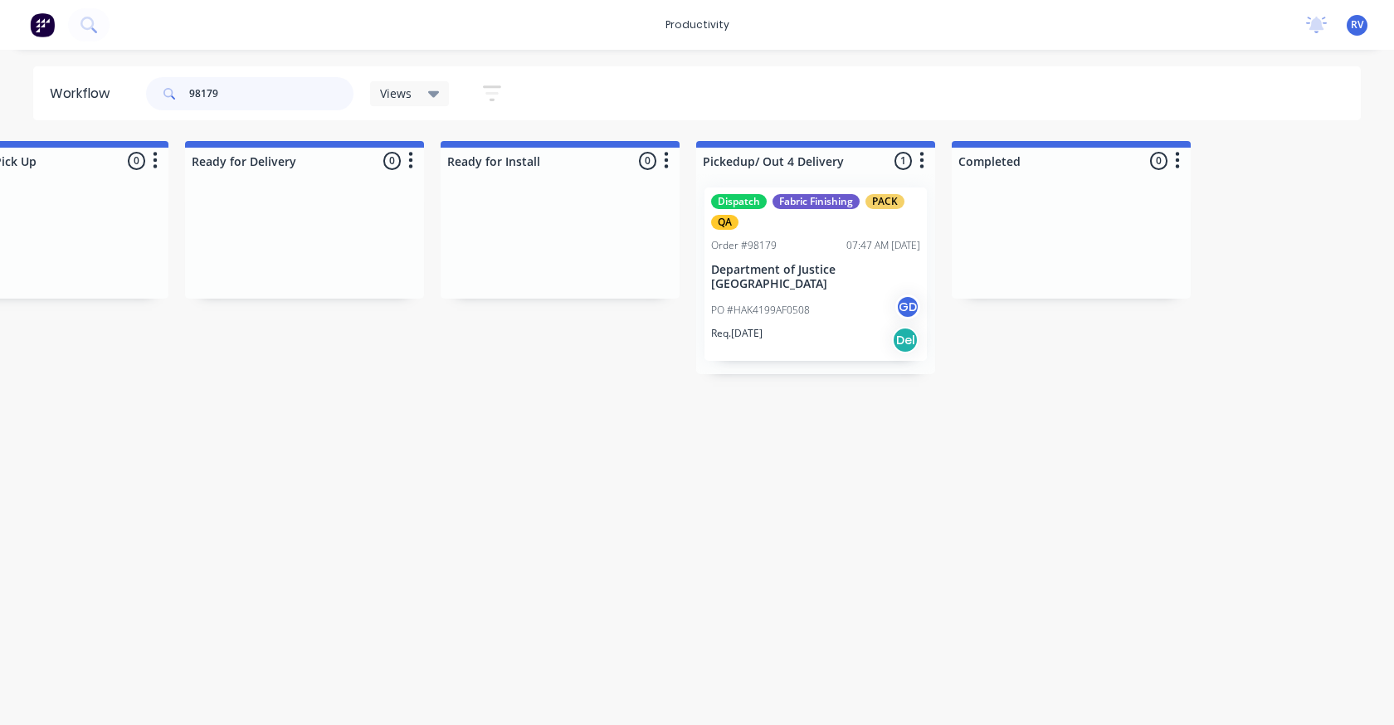
type input "98179"
click at [402, 97] on span "Views" at bounding box center [396, 93] width 32 height 17
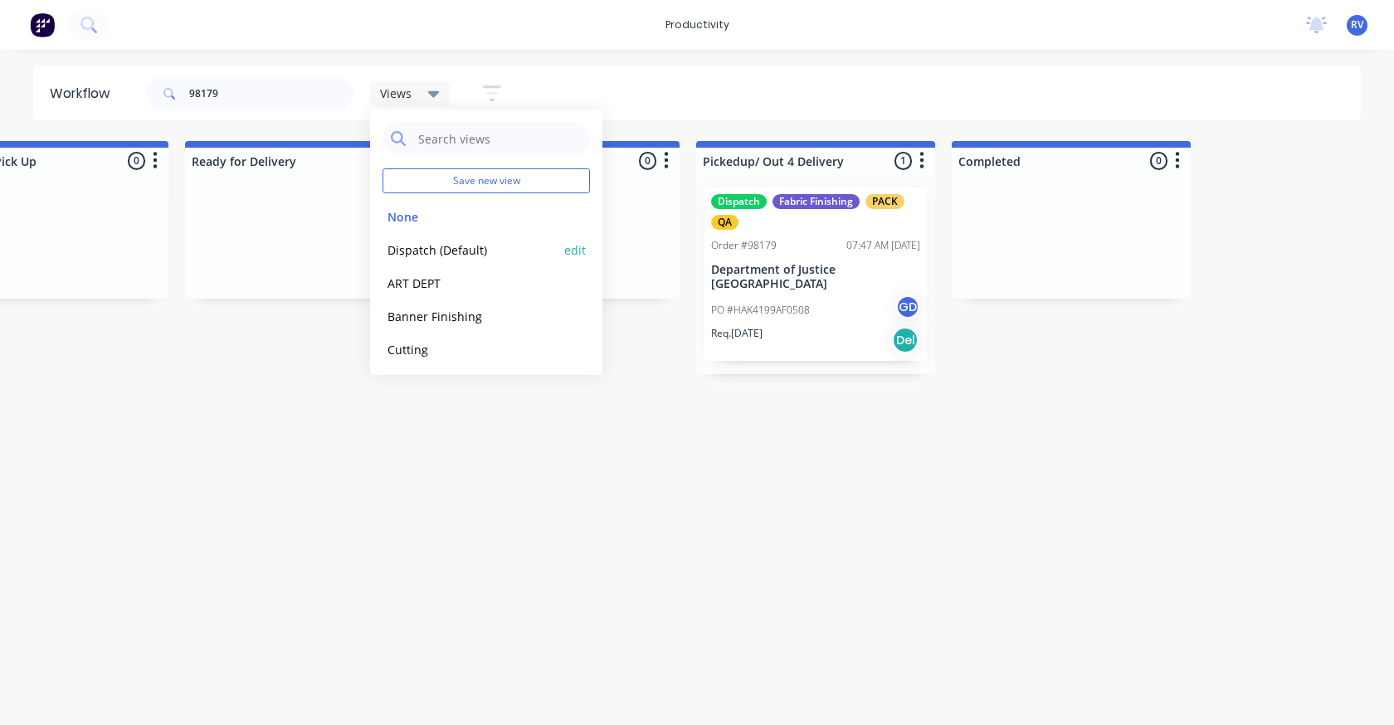
click at [406, 241] on button "Dispatch (Default)" at bounding box center [470, 250] width 177 height 19
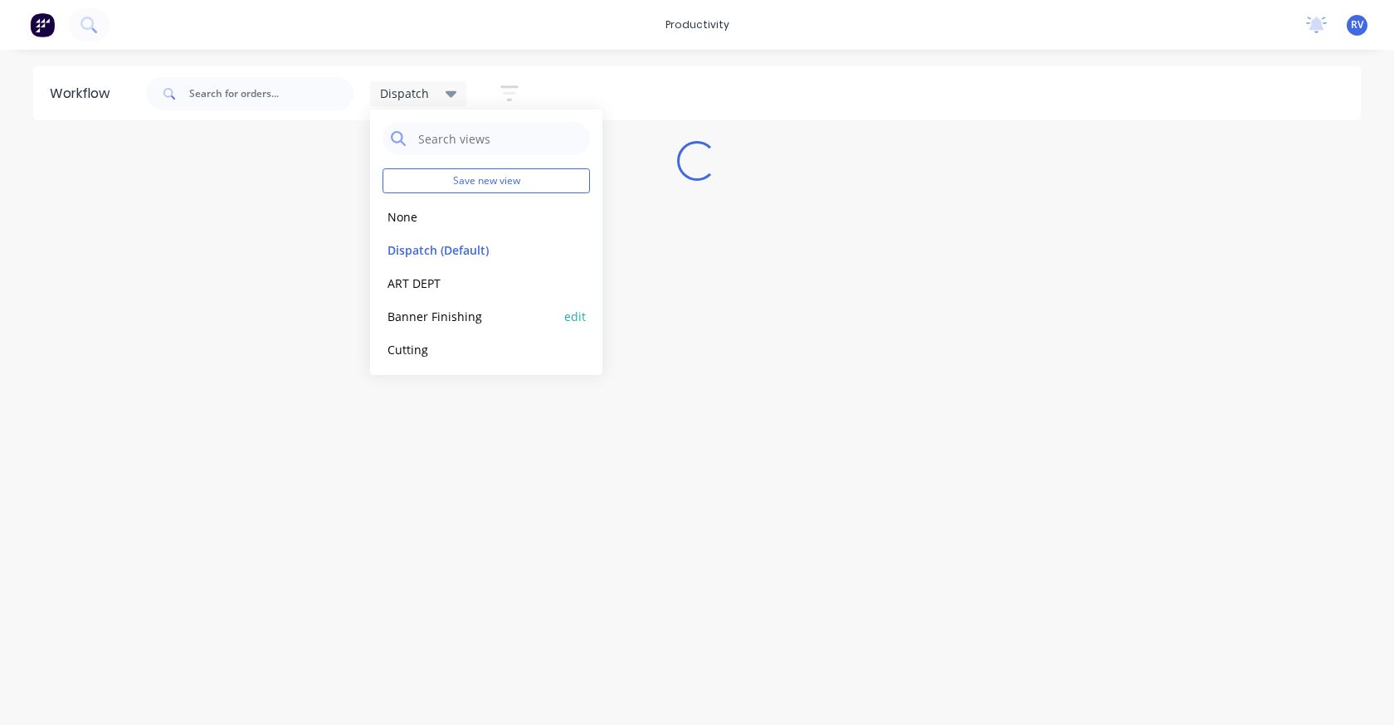
scroll to position [0, 0]
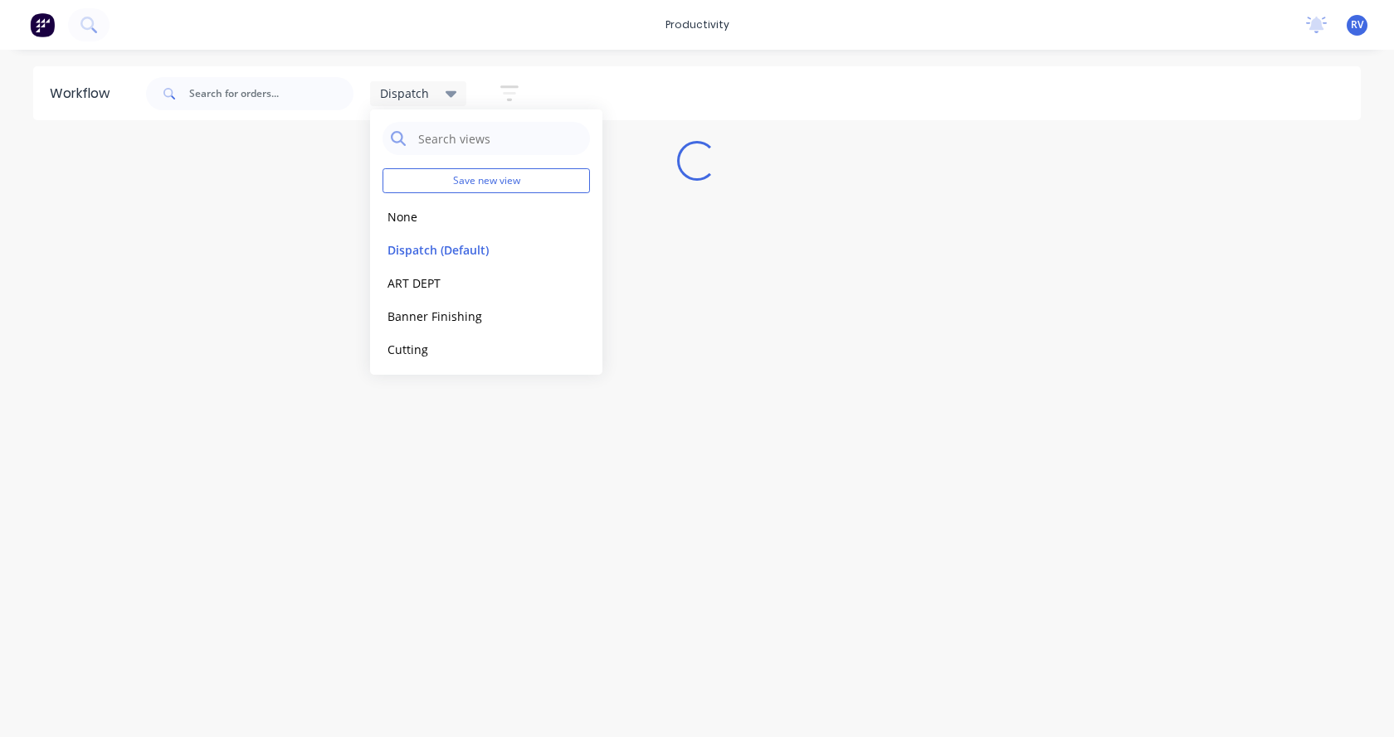
click at [365, 394] on div "Workflow Dispatch Save new view None edit Dispatch (Default) edit ART DEPT edit…" at bounding box center [697, 385] width 1394 height 638
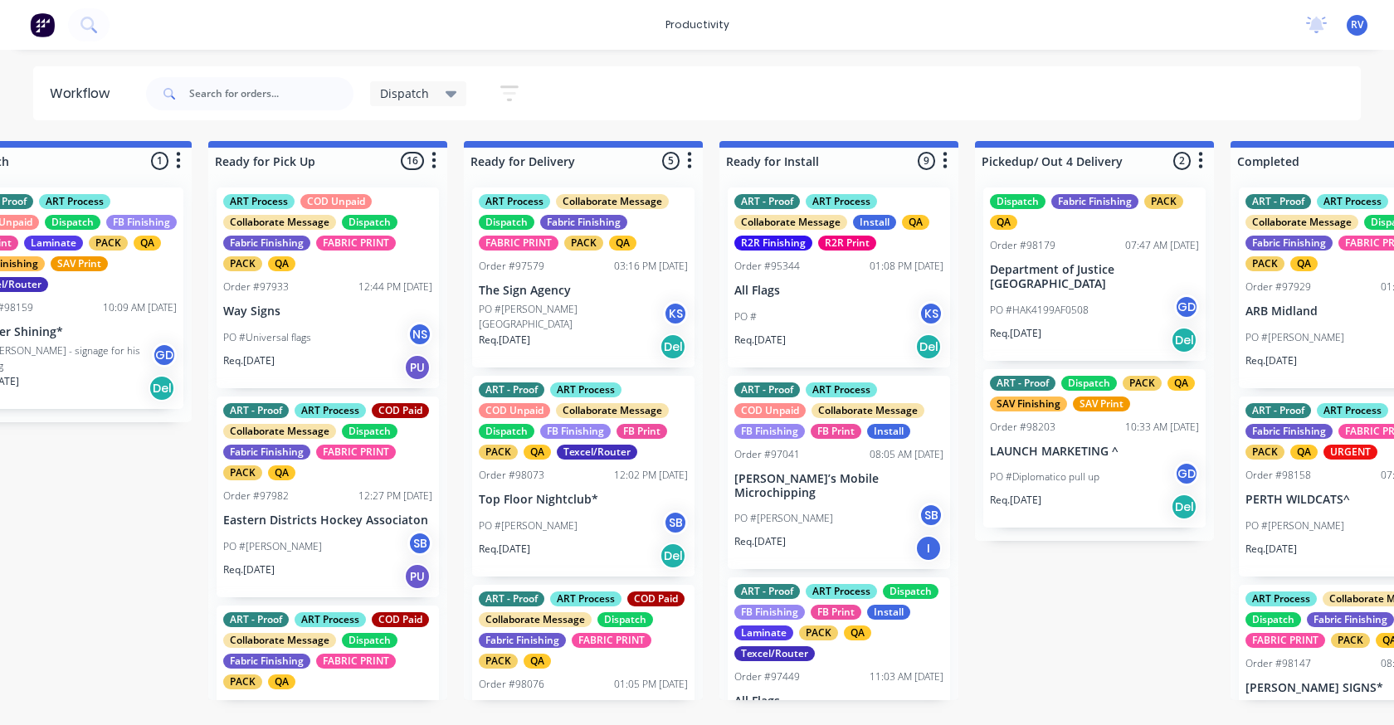
scroll to position [0, 1353]
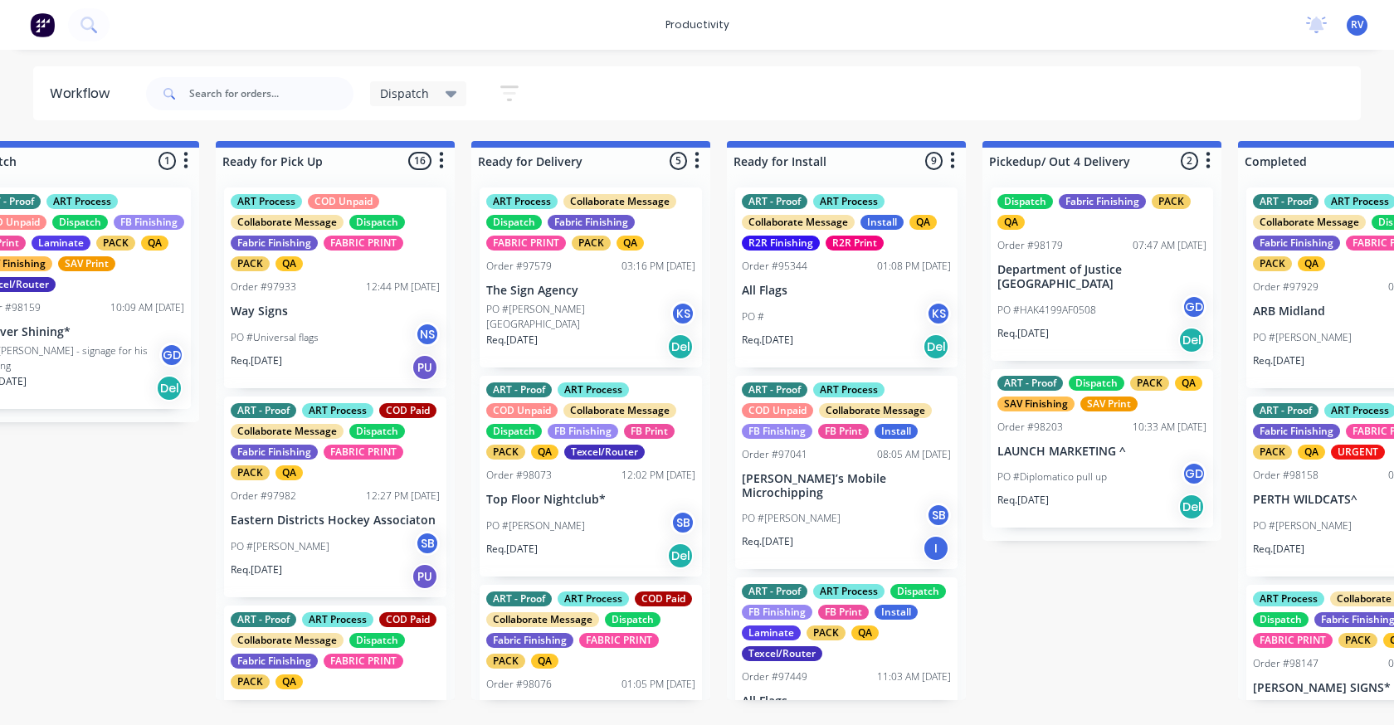
click at [389, 102] on div "Dispatch" at bounding box center [418, 93] width 97 height 25
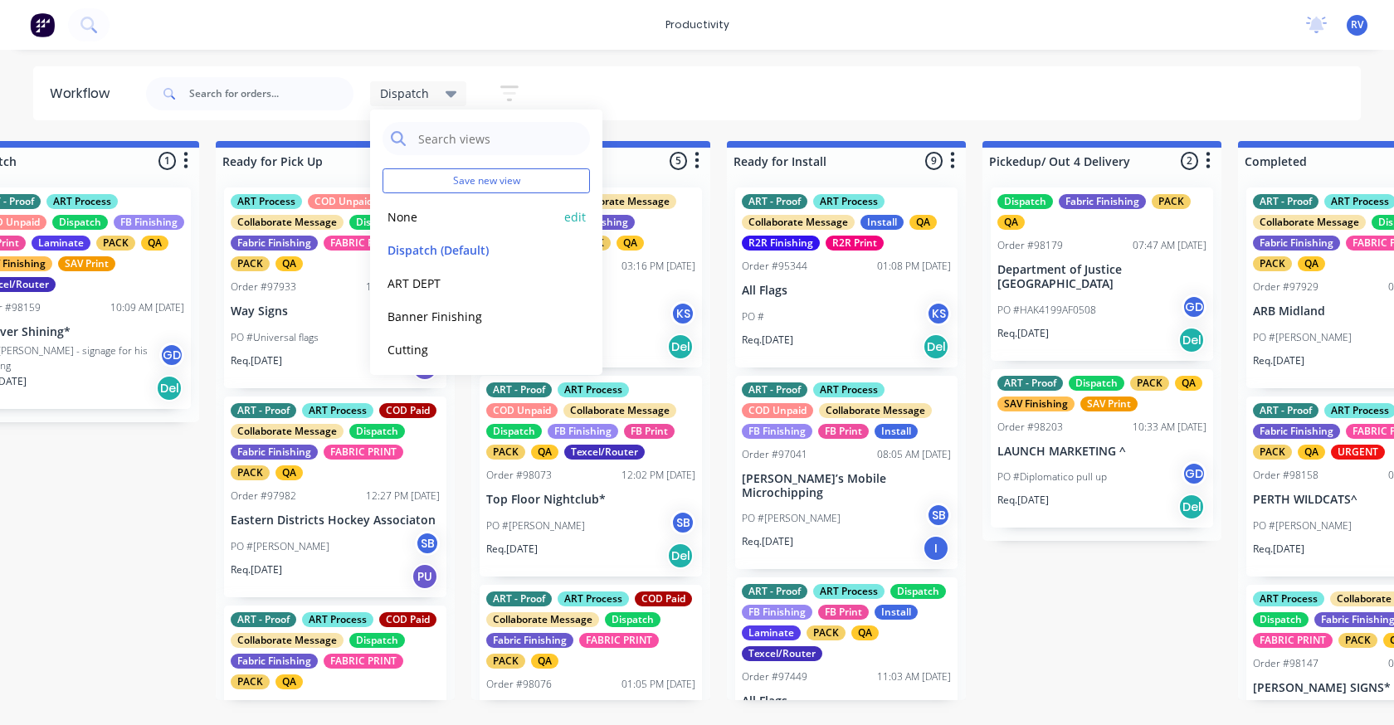
click at [407, 217] on button "None" at bounding box center [470, 216] width 177 height 19
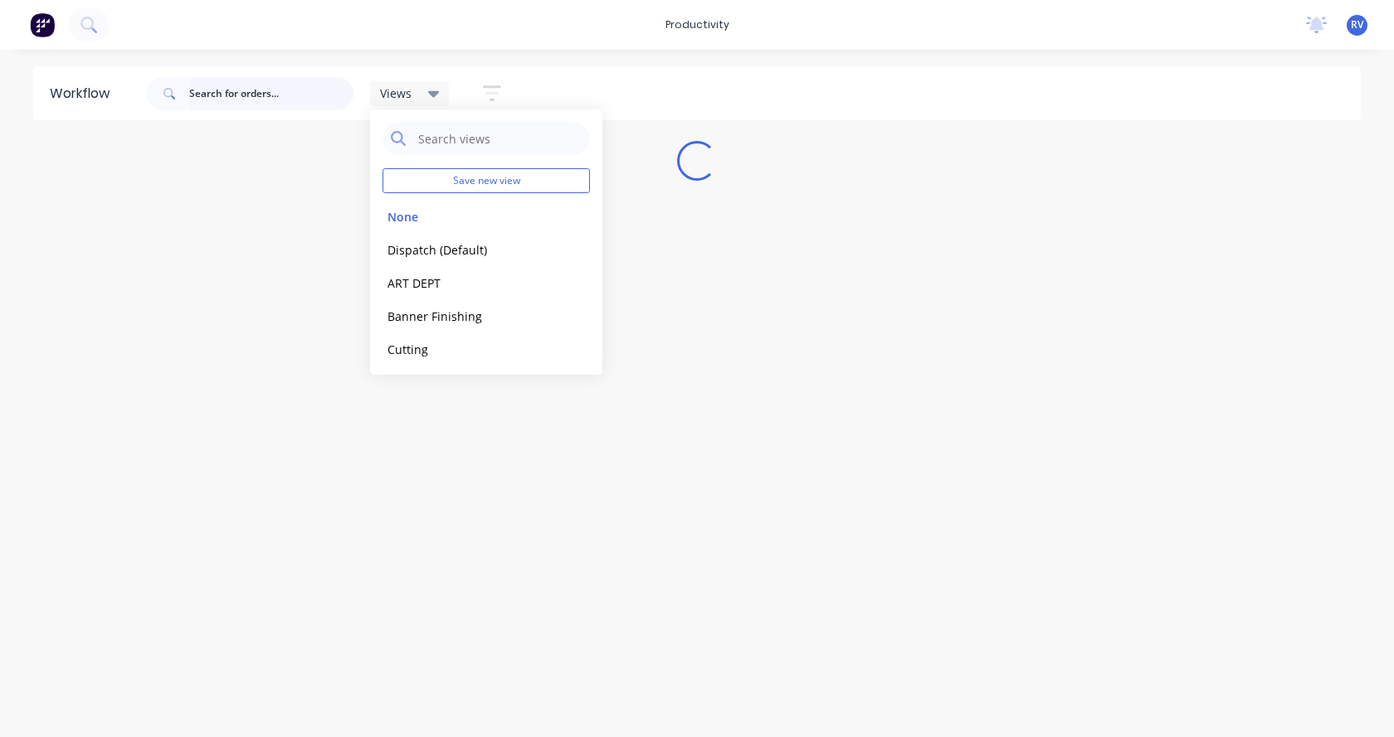
click at [268, 106] on input "text" at bounding box center [271, 93] width 164 height 33
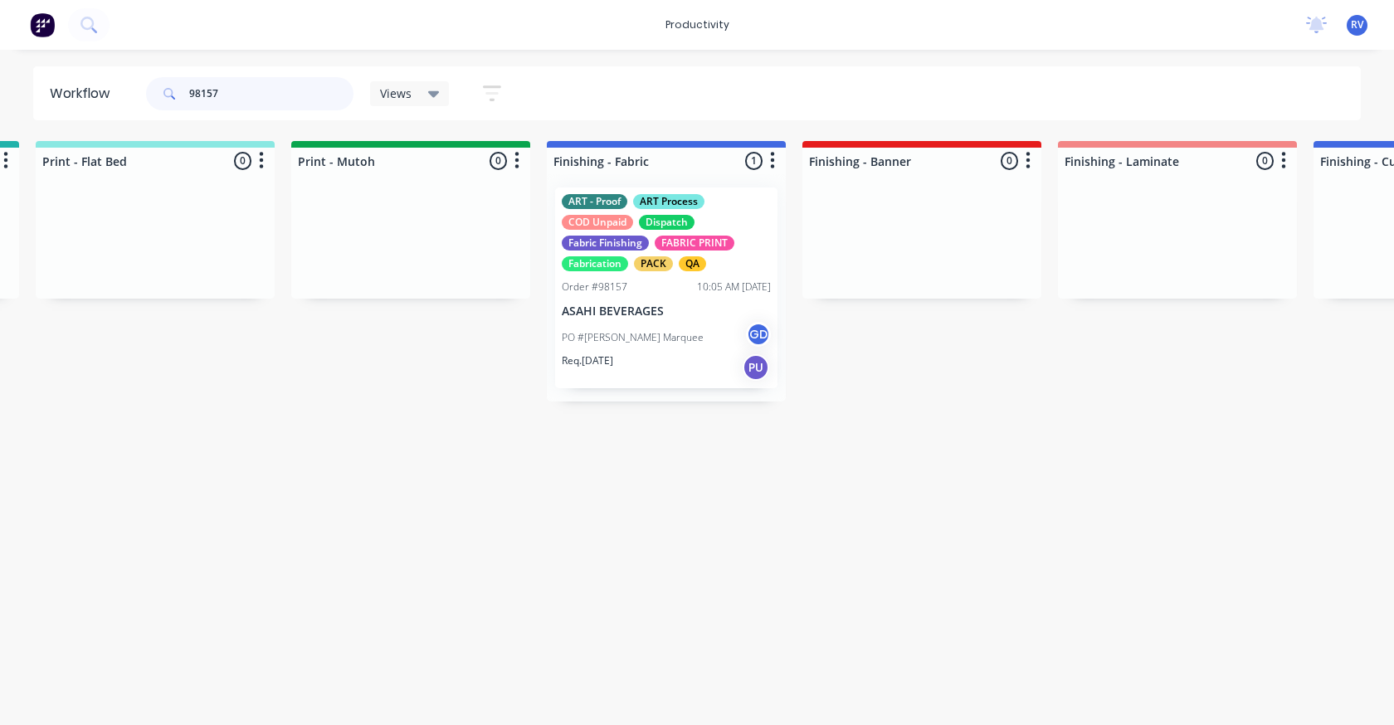
scroll to position [0, 2590]
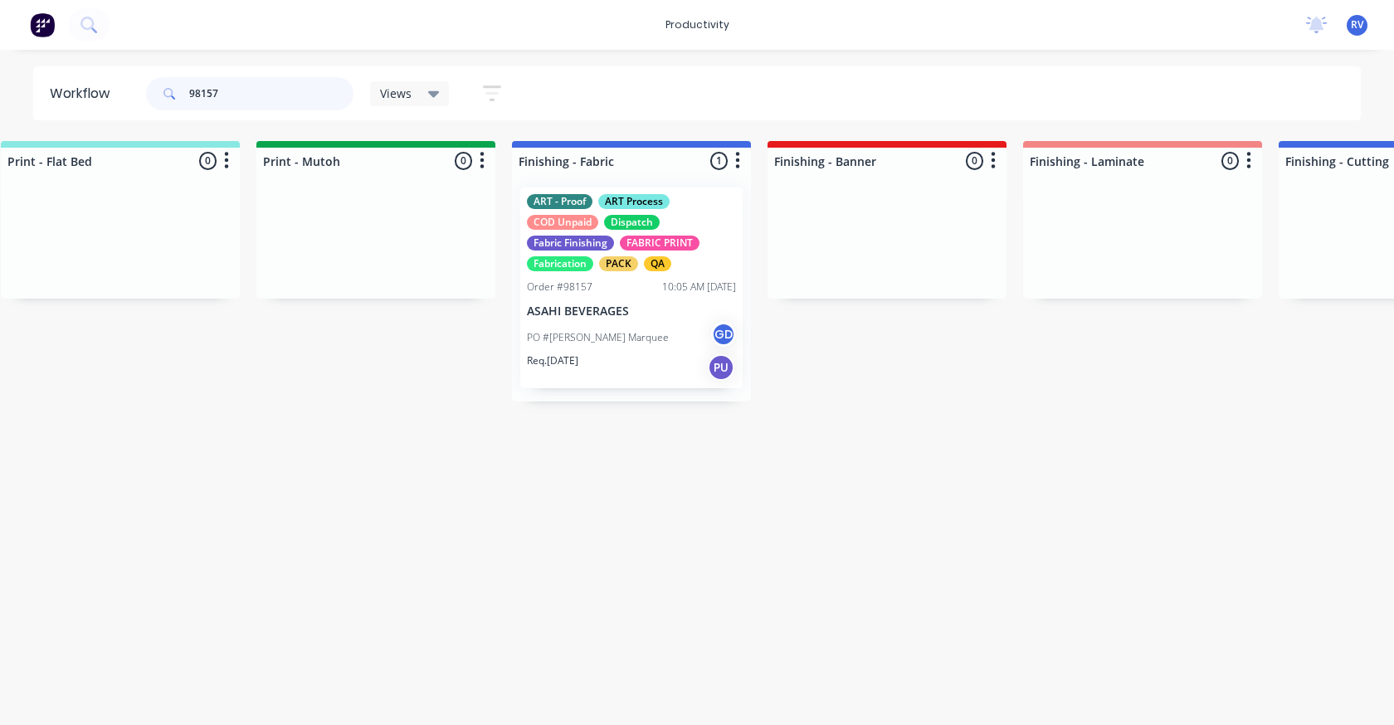
type input "98157"
click at [638, 344] on p "PO #Mark Hughes Marquee" at bounding box center [598, 337] width 142 height 15
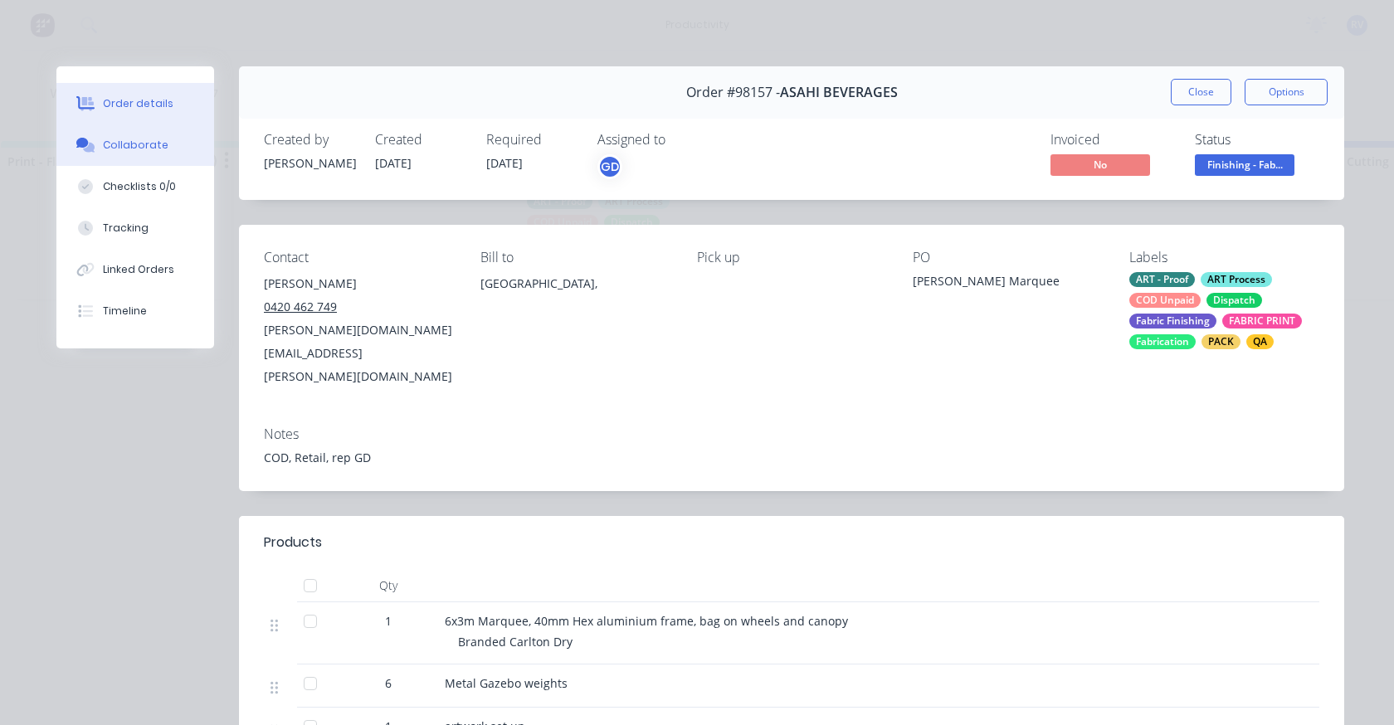
click at [129, 150] on div "Collaborate" at bounding box center [136, 145] width 66 height 15
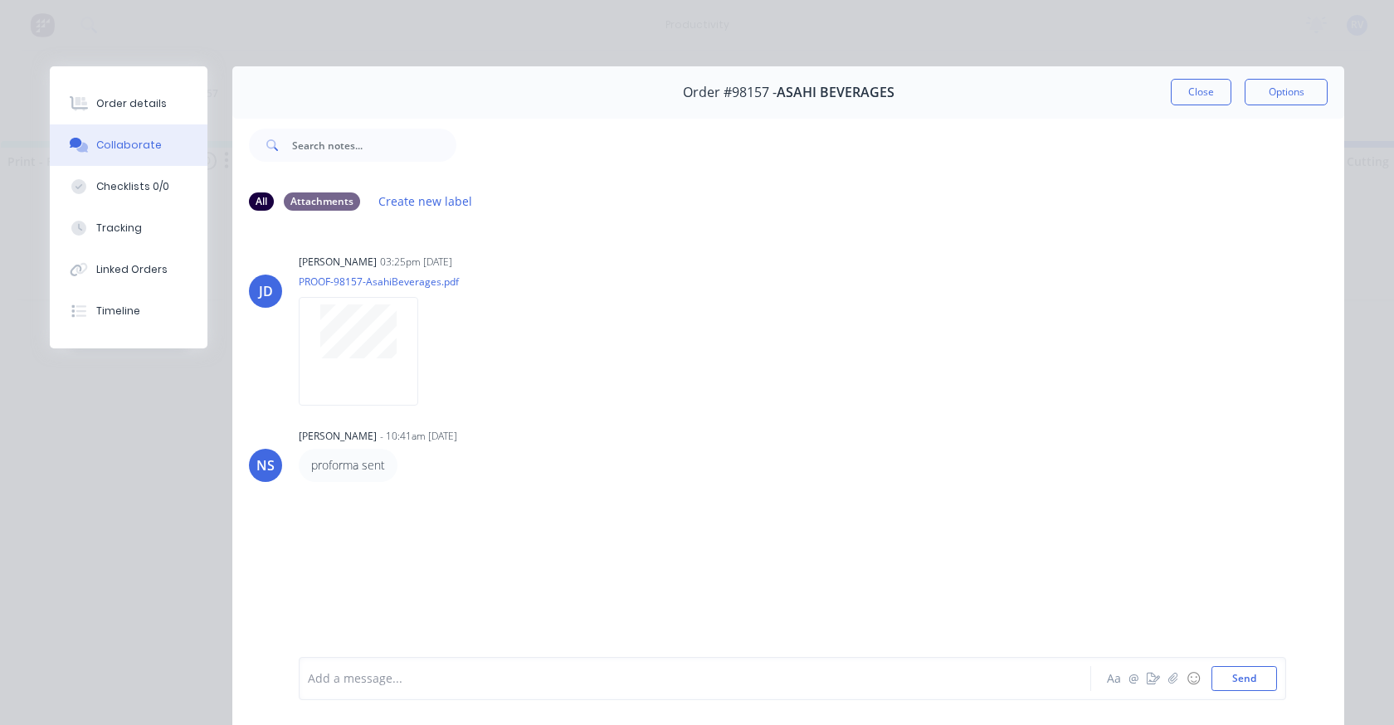
drag, startPoint x: 1202, startPoint y: 90, endPoint x: 1143, endPoint y: 85, distance: 59.0
click at [1201, 90] on button "Close" at bounding box center [1201, 92] width 61 height 27
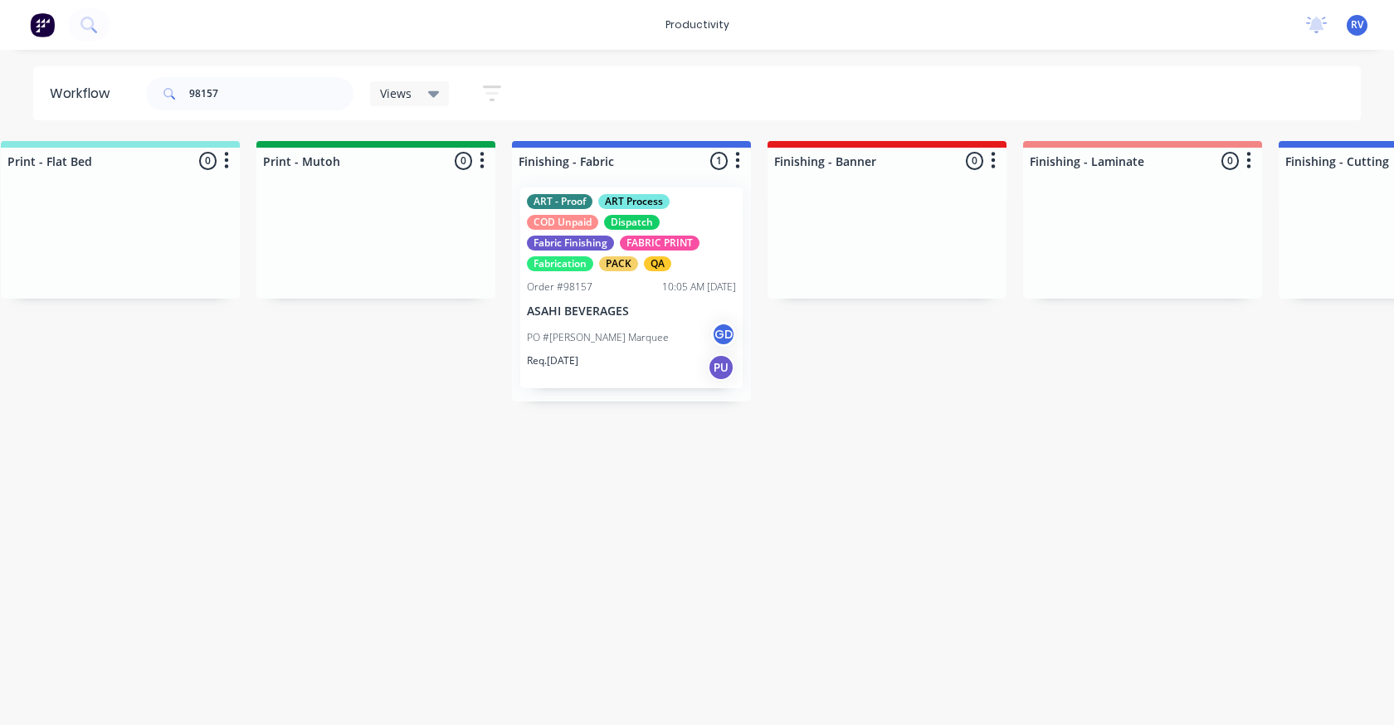
click at [402, 102] on div "Views" at bounding box center [410, 93] width 80 height 25
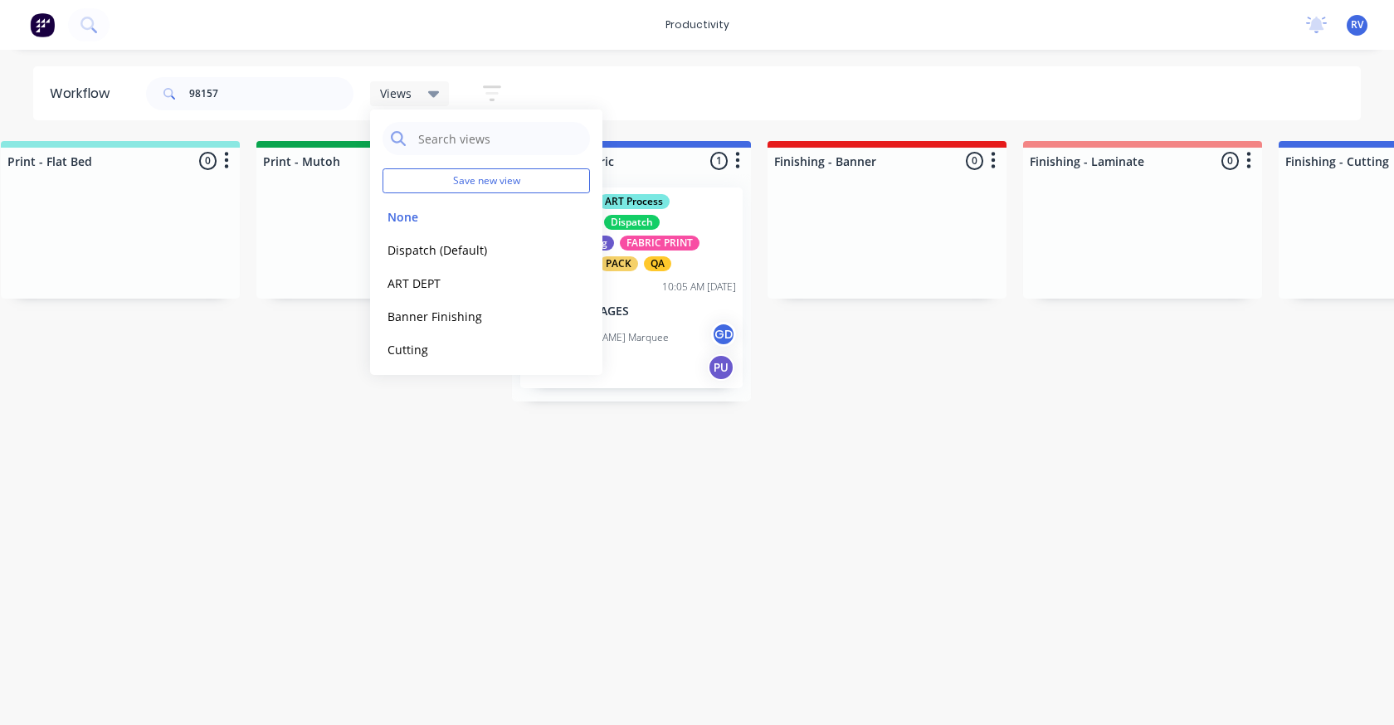
drag, startPoint x: 398, startPoint y: 216, endPoint x: 171, endPoint y: 95, distance: 257.6
click at [397, 212] on button "None" at bounding box center [470, 216] width 177 height 19
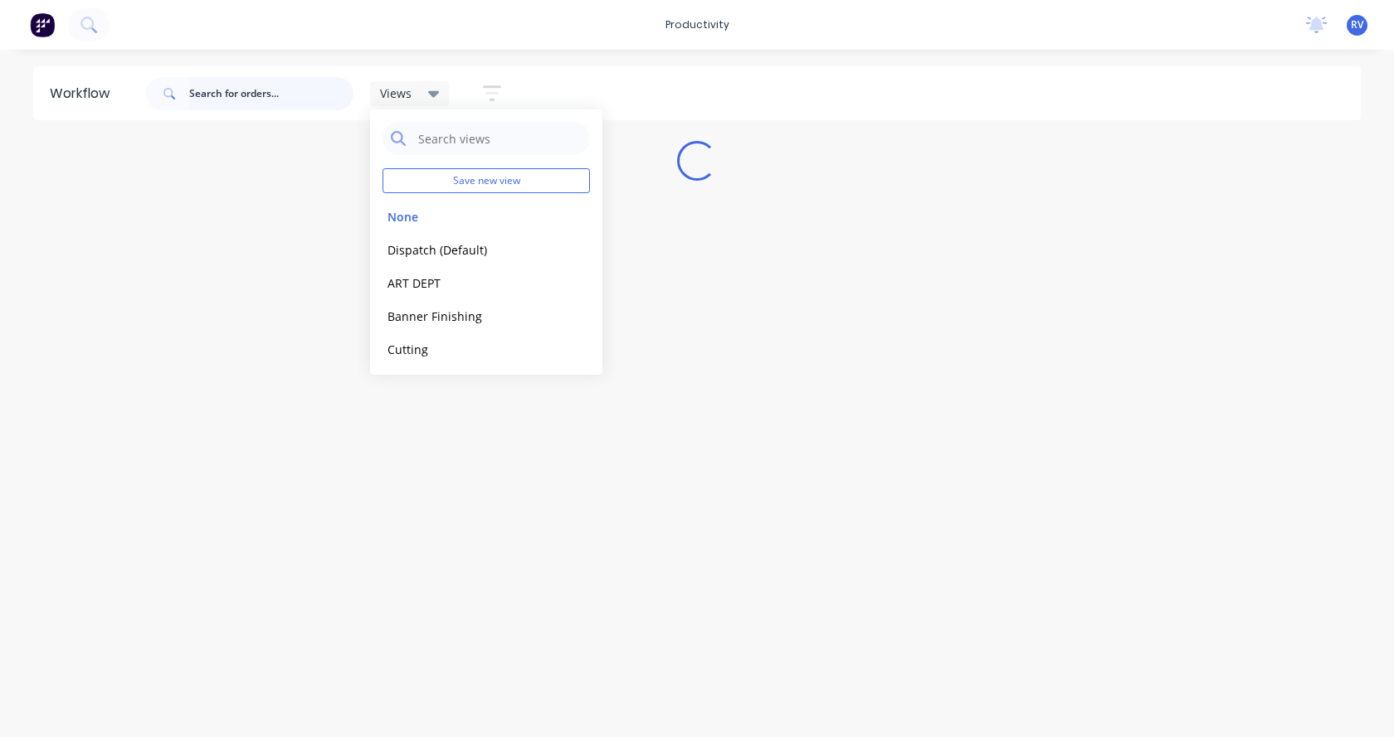
click at [199, 96] on input "text" at bounding box center [271, 93] width 164 height 33
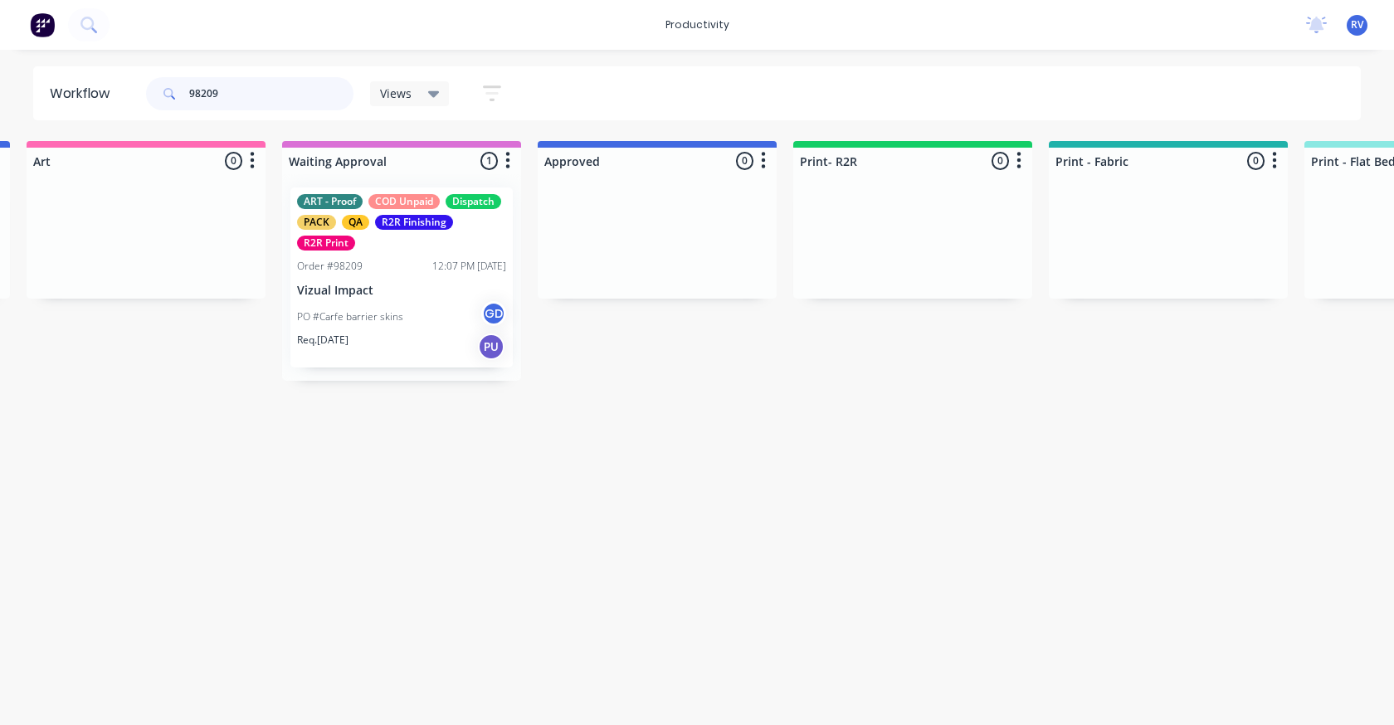
scroll to position [0, 1252]
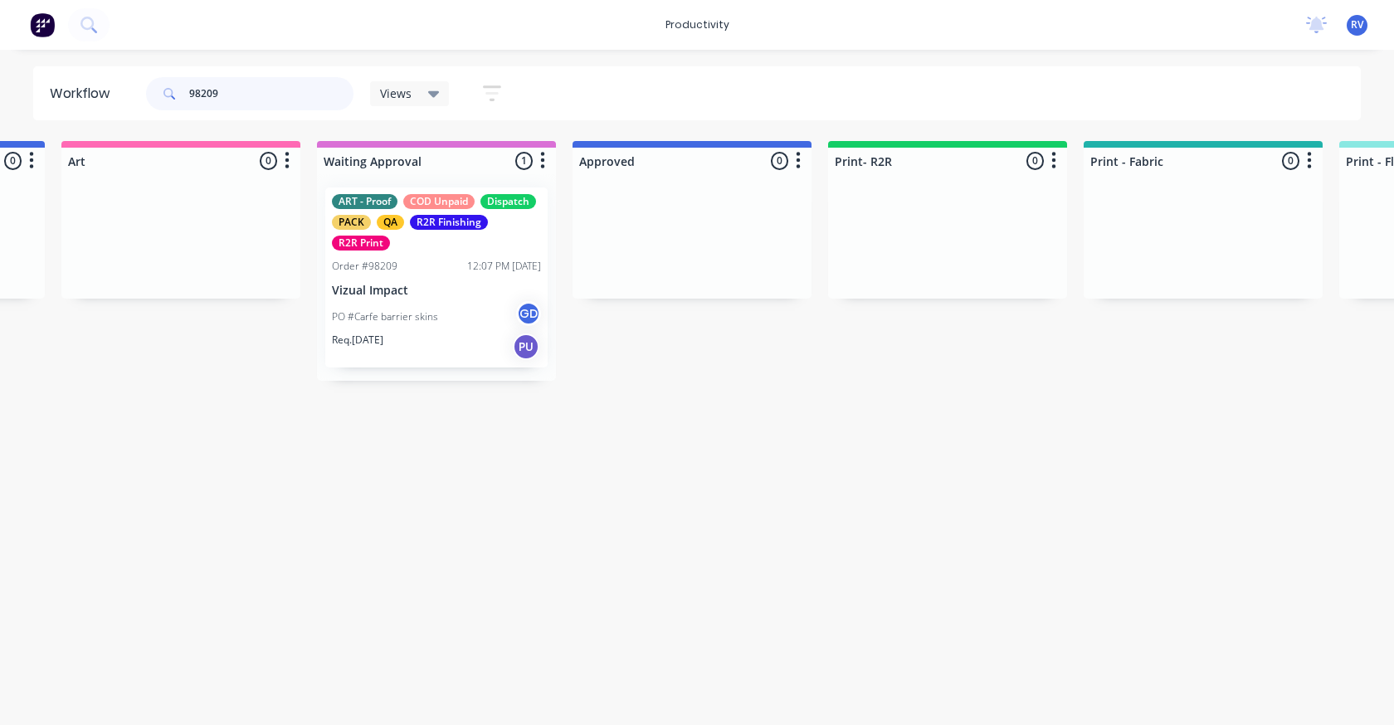
type input "98209"
click at [430, 269] on div "Order #98209 12:07 PM 11/08/25" at bounding box center [436, 266] width 209 height 15
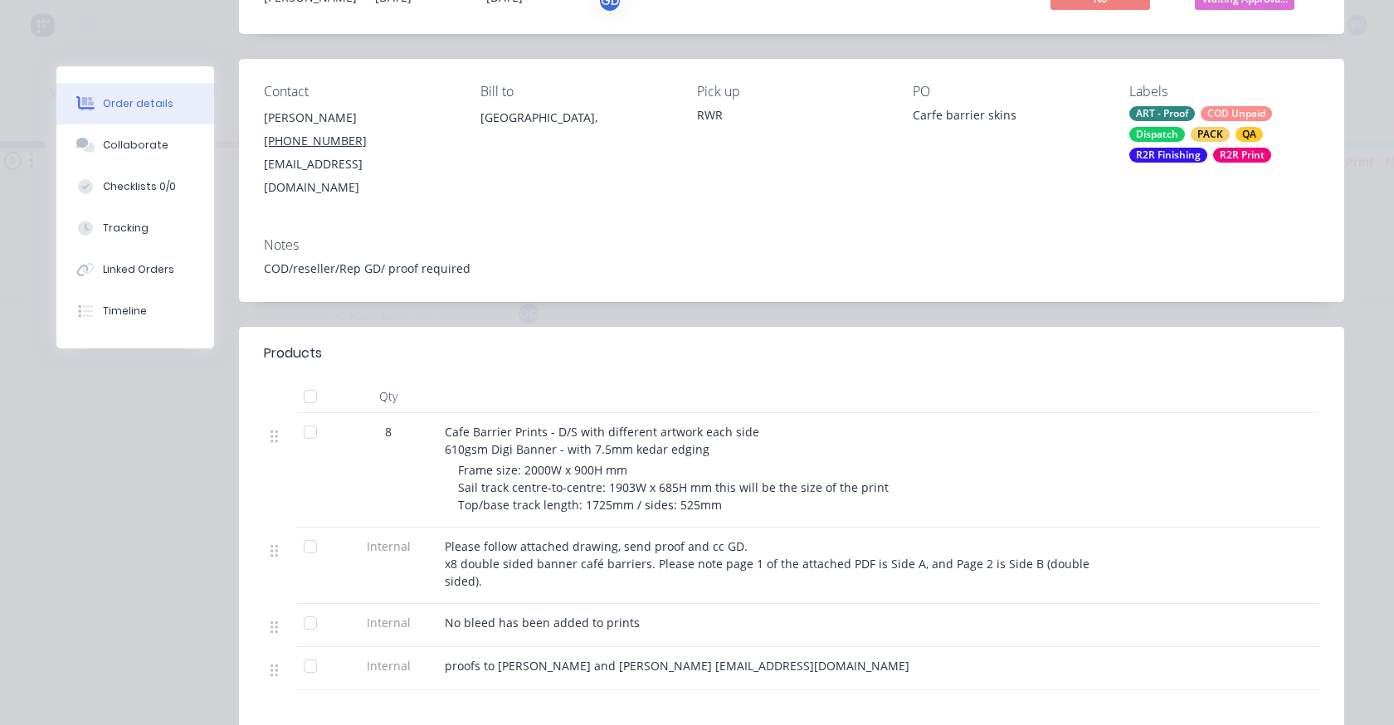
scroll to position [83, 0]
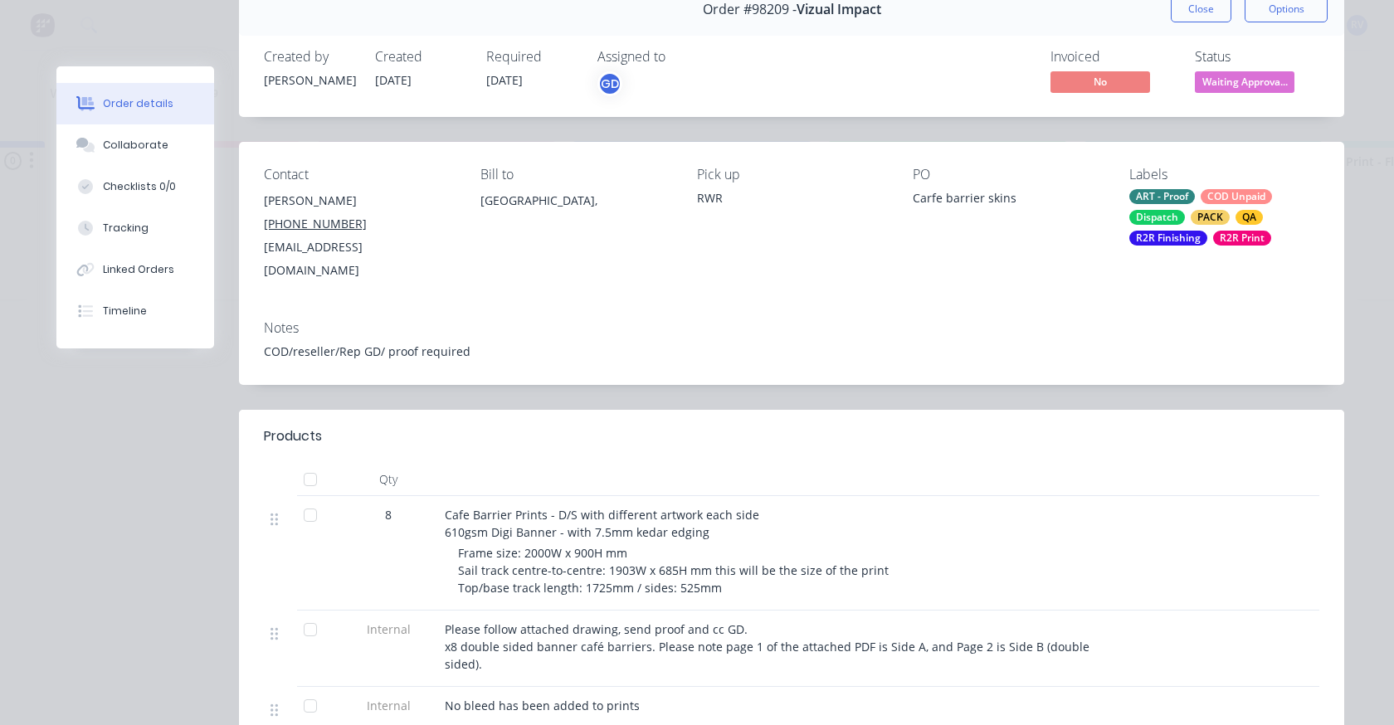
click at [1171, 14] on button "Close" at bounding box center [1201, 9] width 61 height 27
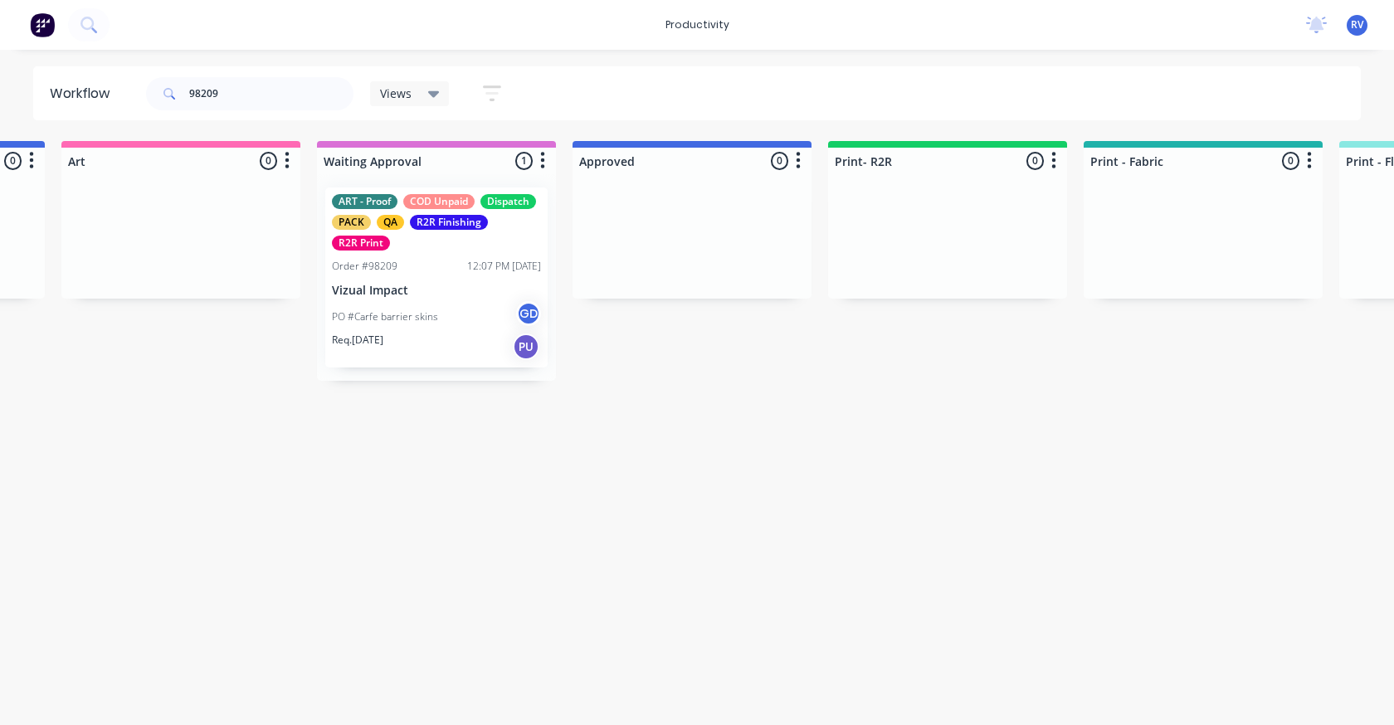
click at [470, 277] on div "ART - Proof COD Unpaid Dispatch PACK QA R2R Finishing R2R Print Order #98209 12…" at bounding box center [436, 277] width 222 height 180
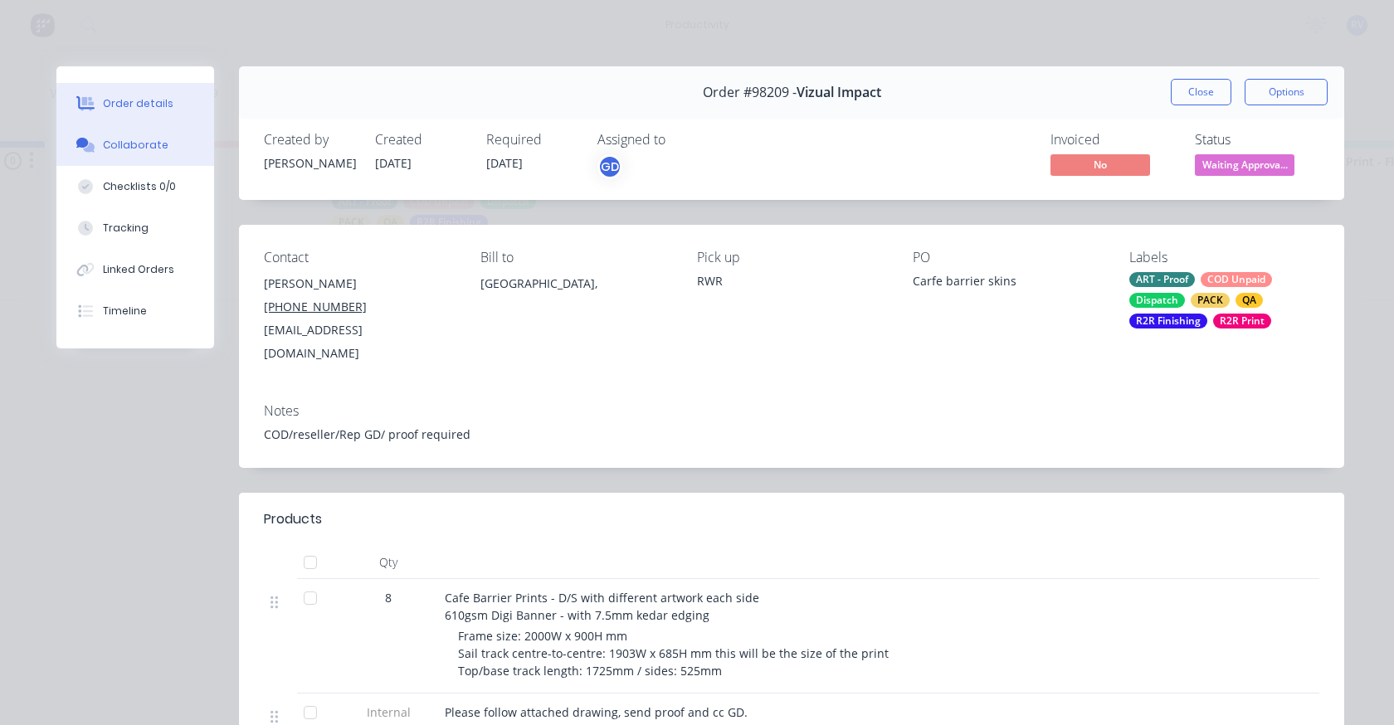
click at [123, 143] on div "Collaborate" at bounding box center [136, 145] width 66 height 15
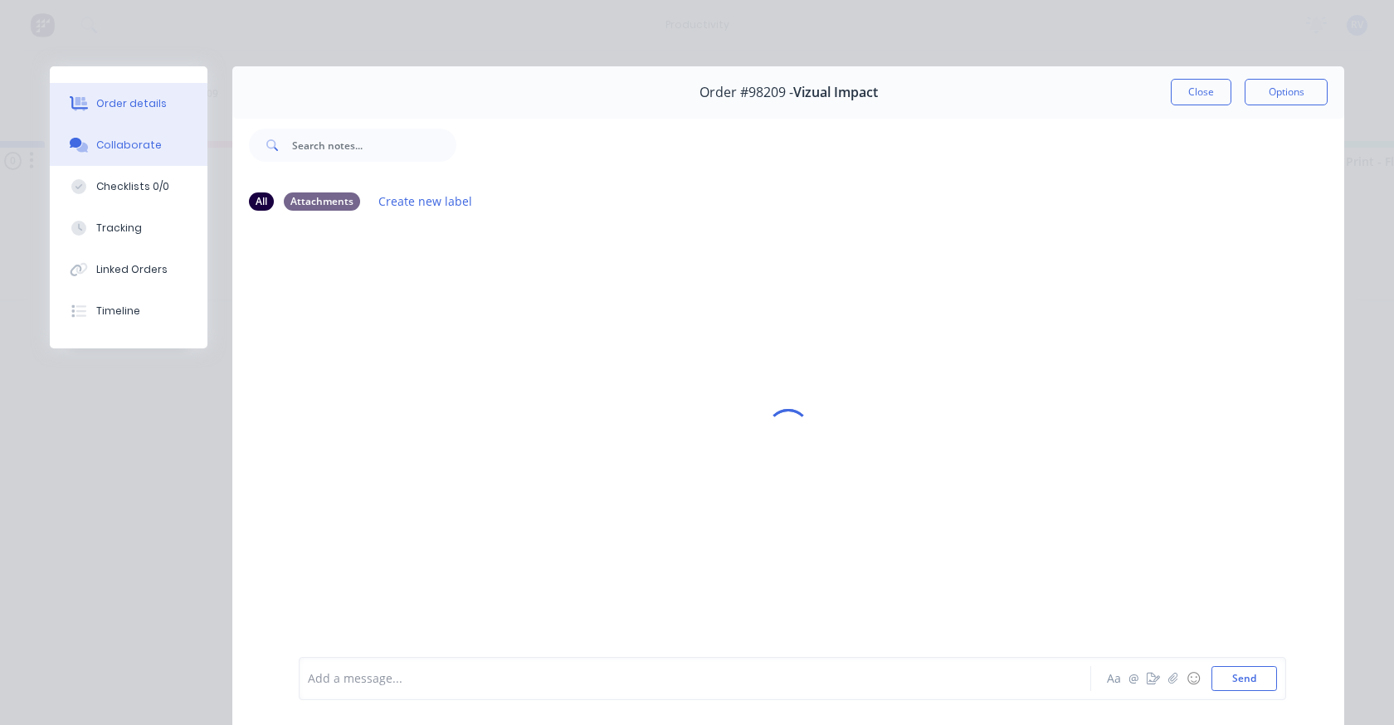
drag, startPoint x: 124, startPoint y: 79, endPoint x: 129, endPoint y: 90, distance: 11.9
click at [124, 83] on div "Order details Collaborate Checklists 0/0 Tracking Linked Orders Timeline" at bounding box center [129, 207] width 158 height 282
drag, startPoint x: 131, startPoint y: 93, endPoint x: 162, endPoint y: 123, distance: 42.8
click at [133, 94] on button "Order details" at bounding box center [129, 103] width 158 height 41
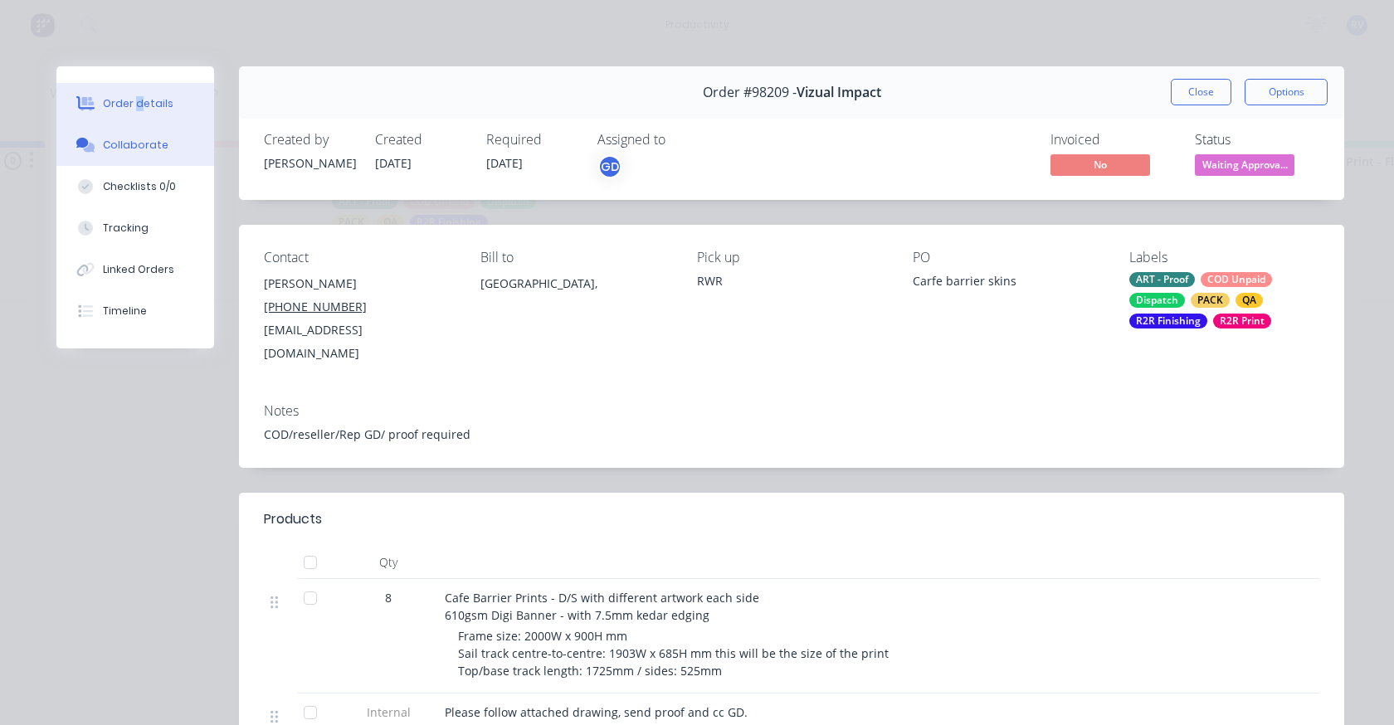
click at [154, 139] on div "Collaborate" at bounding box center [136, 145] width 66 height 15
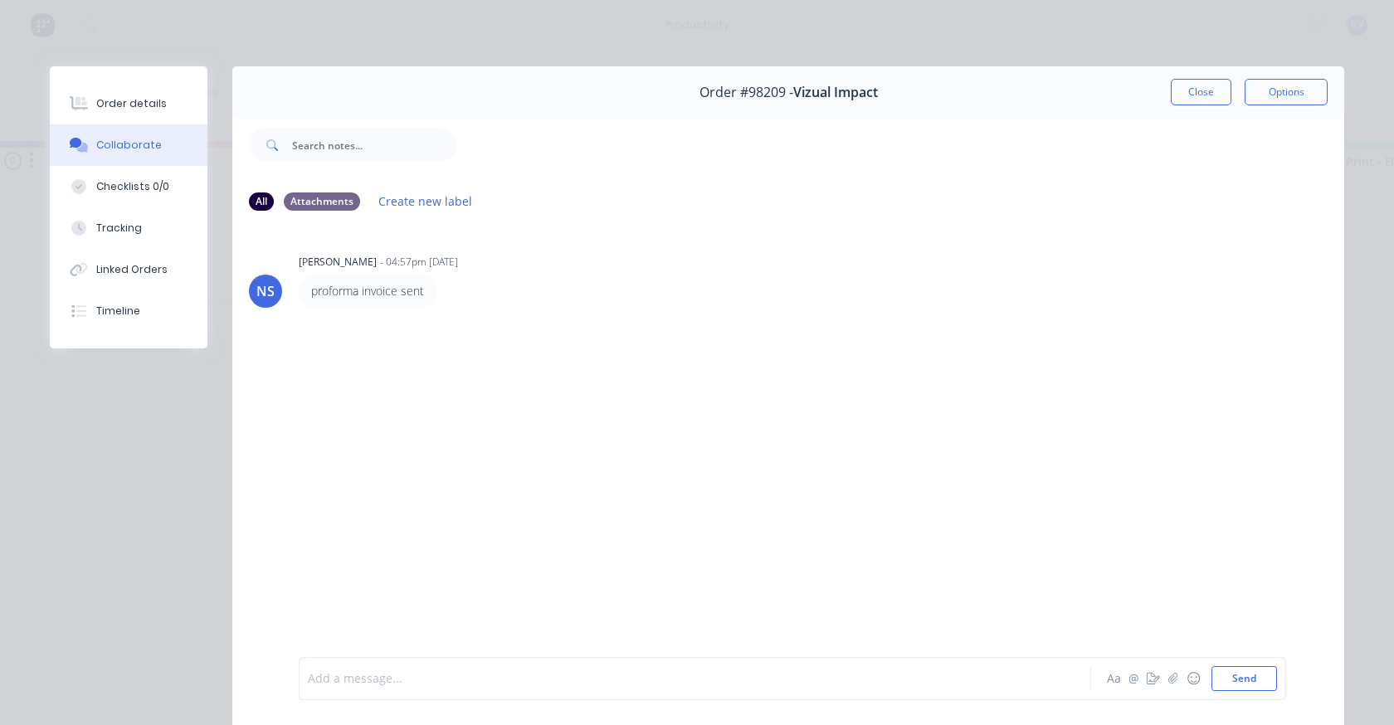
click at [353, 675] on div at bounding box center [672, 678] width 726 height 17
click at [1220, 679] on button "Send" at bounding box center [1244, 678] width 66 height 25
click at [1197, 94] on button "Close" at bounding box center [1201, 92] width 61 height 27
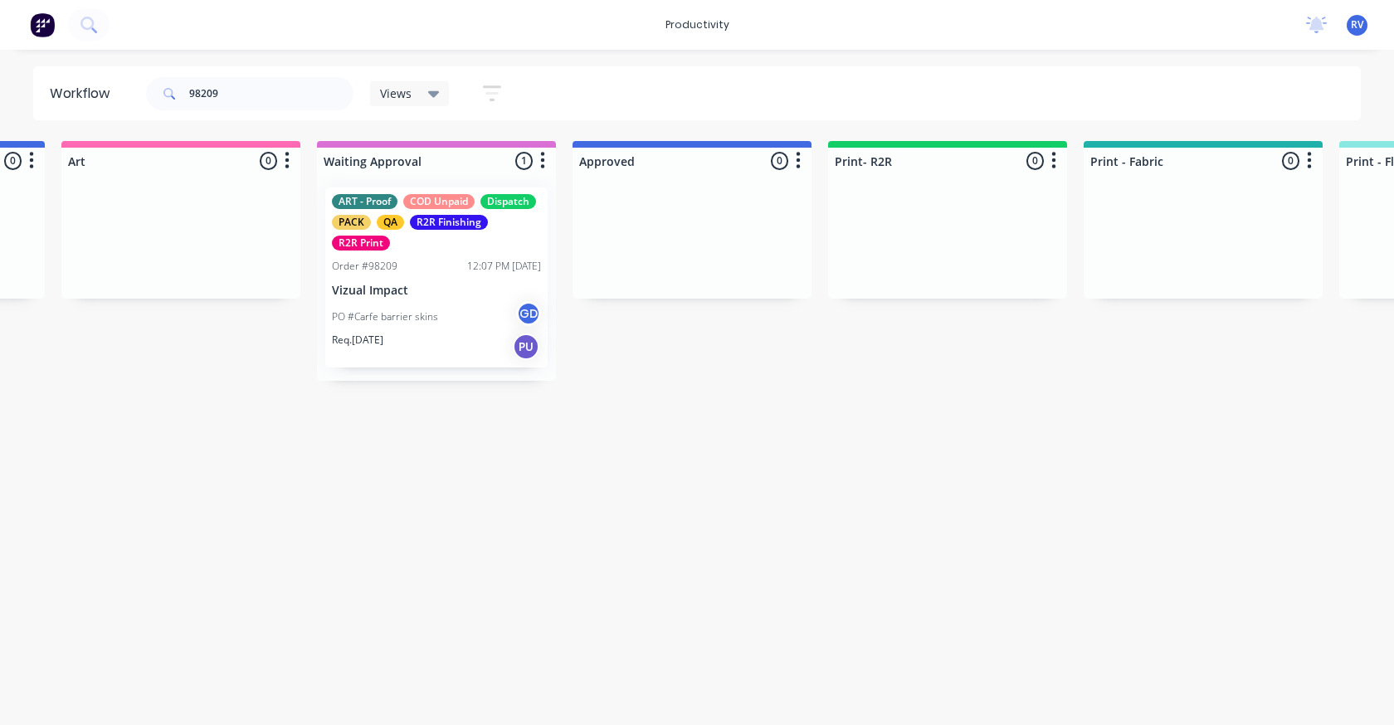
click at [407, 95] on span "Views" at bounding box center [396, 93] width 32 height 17
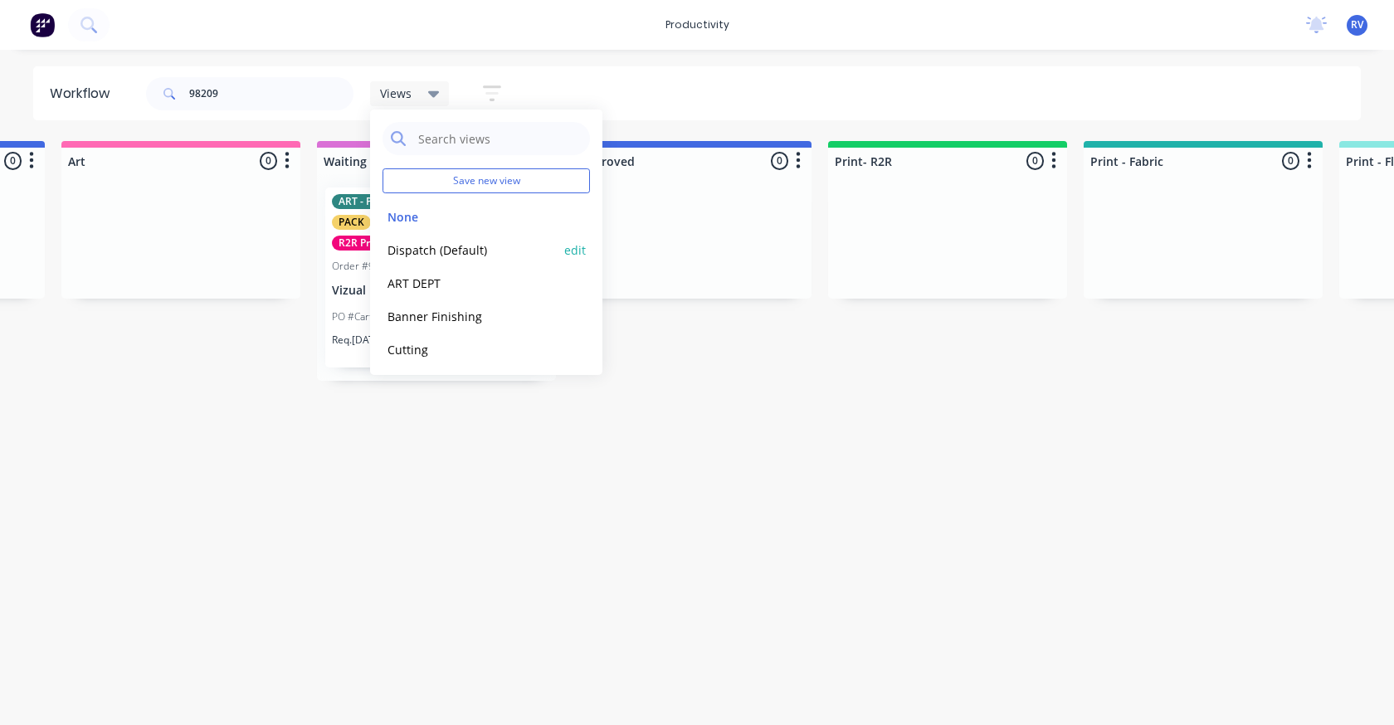
click at [417, 247] on button "Dispatch (Default)" at bounding box center [470, 250] width 177 height 19
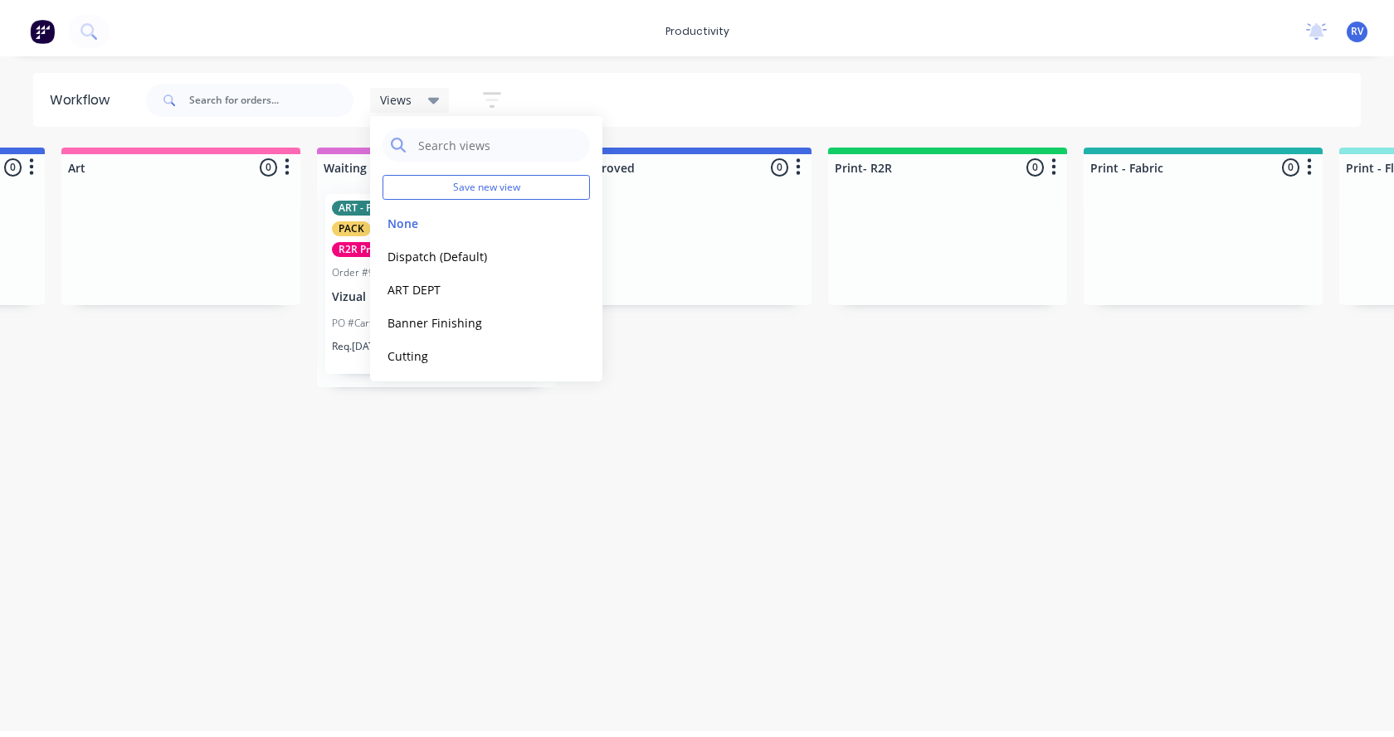
scroll to position [0, 0]
